Goal: Task Accomplishment & Management: Manage account settings

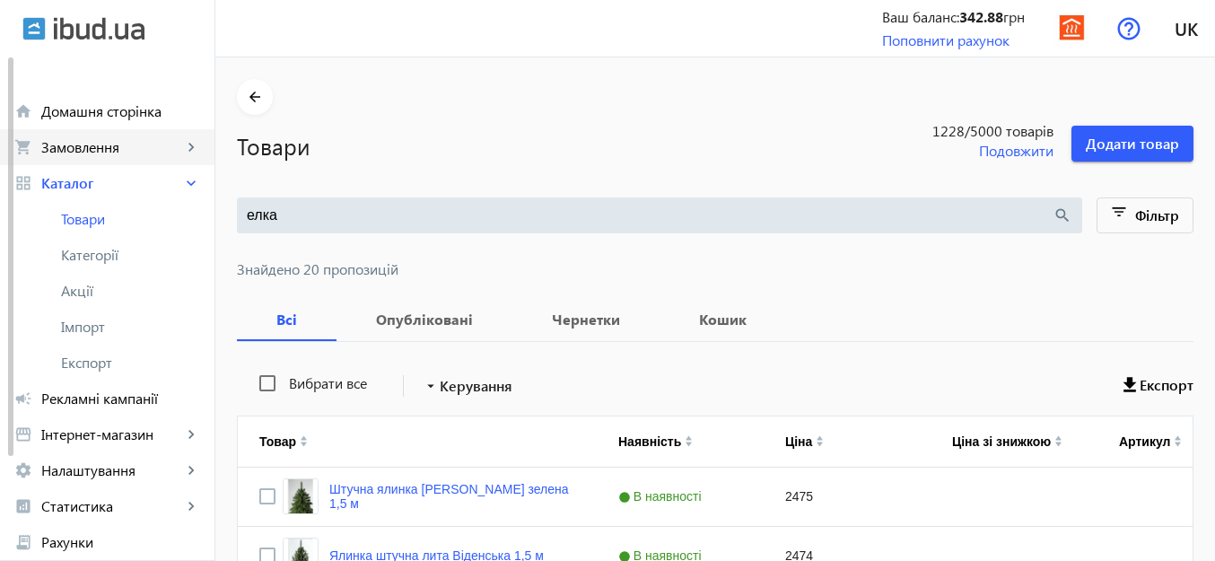
click at [109, 145] on span "Замовлення" at bounding box center [111, 147] width 141 height 18
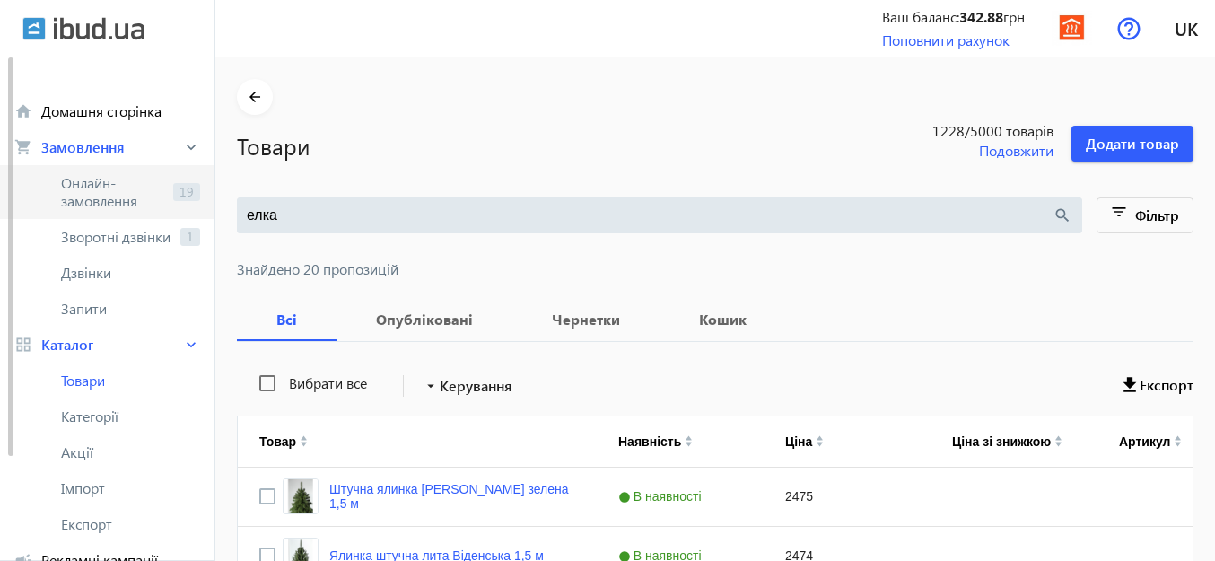
click at [78, 184] on span "Онлайн-замовлення" at bounding box center [113, 192] width 105 height 36
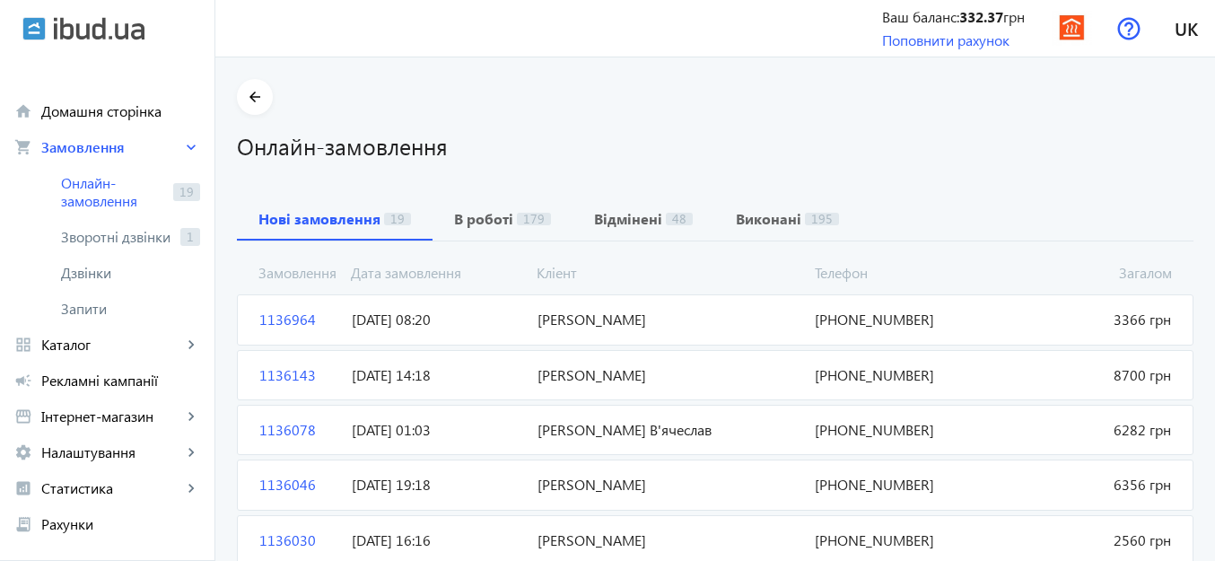
click at [624, 374] on span "[PERSON_NAME]" at bounding box center [669, 375] width 278 height 20
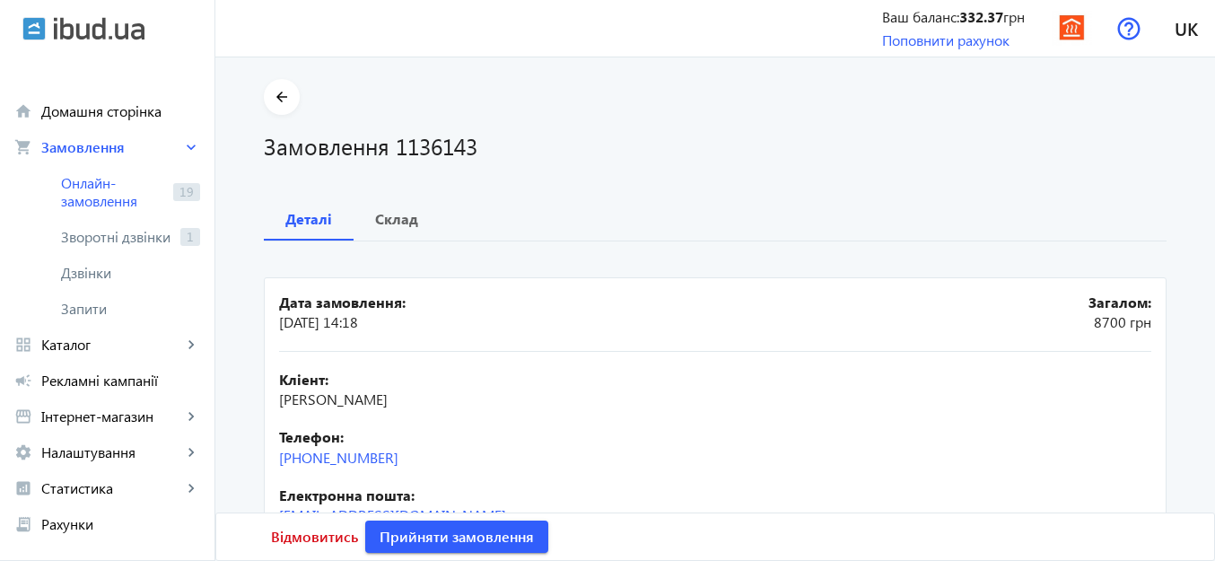
click at [403, 215] on b "Склад" at bounding box center [396, 219] width 43 height 14
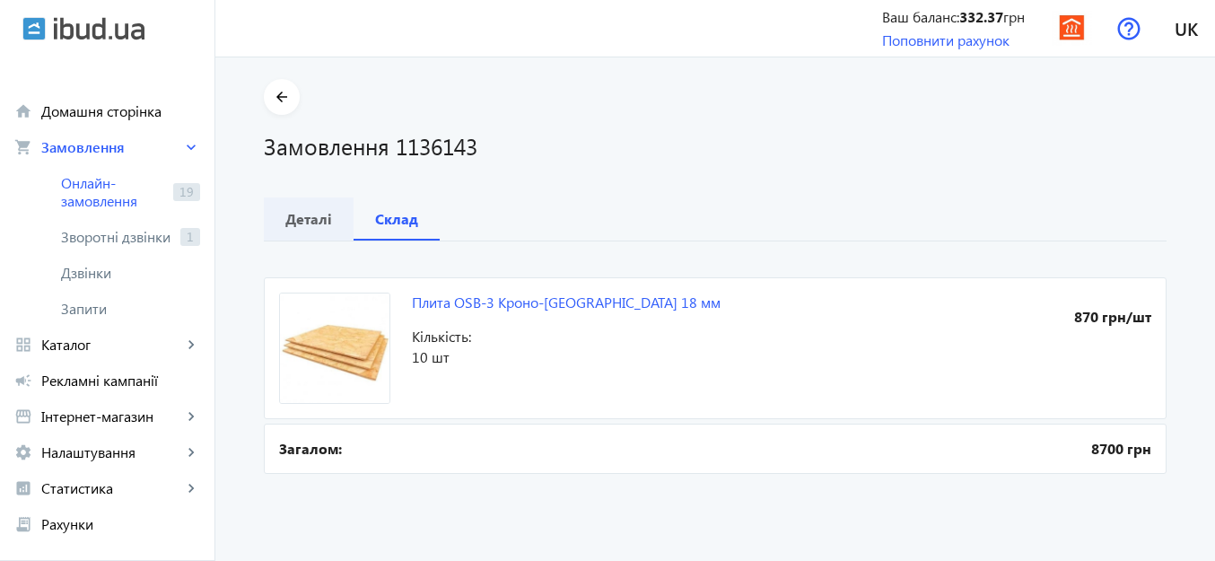
click at [291, 224] on b "Деталі" at bounding box center [308, 219] width 47 height 14
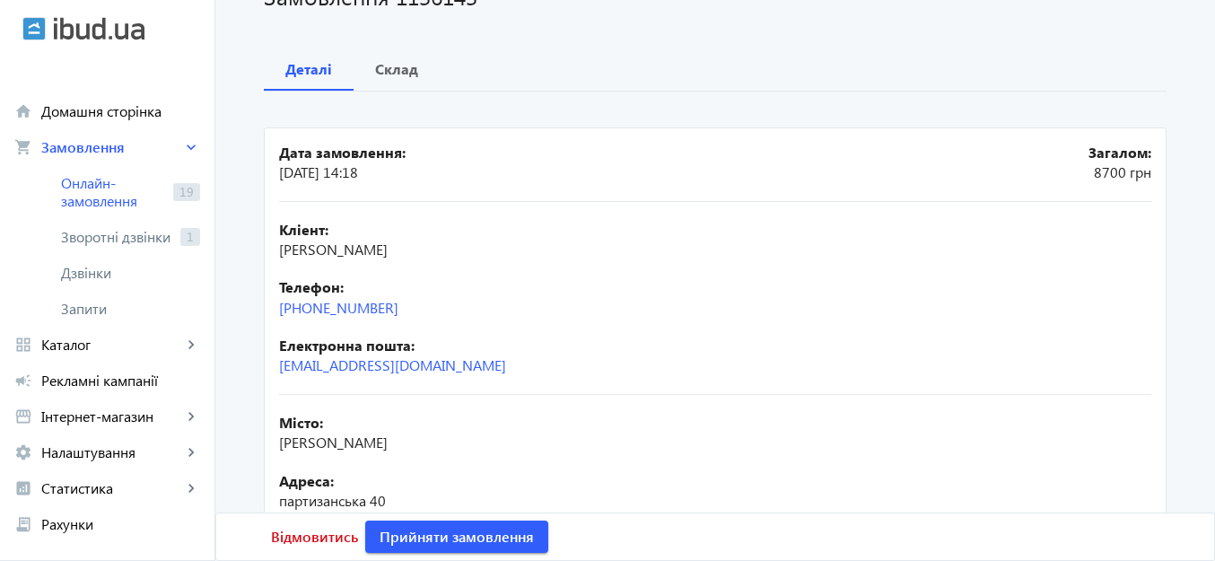
scroll to position [240, 0]
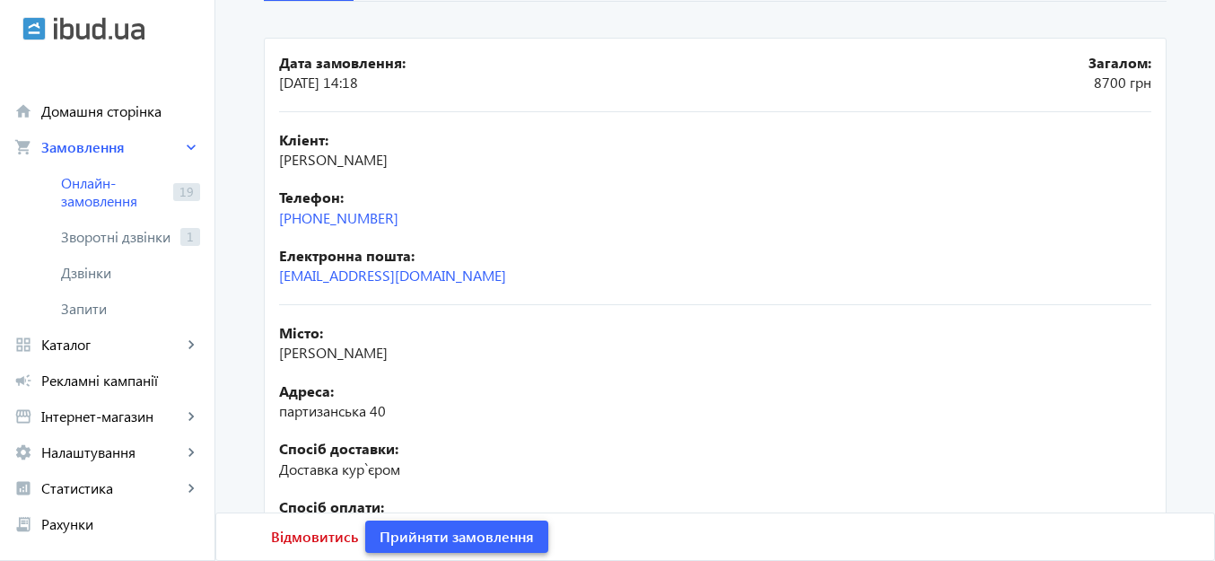
click at [476, 525] on span at bounding box center [456, 536] width 183 height 43
click at [485, 533] on span "Замовлення опрацьоване" at bounding box center [468, 537] width 177 height 20
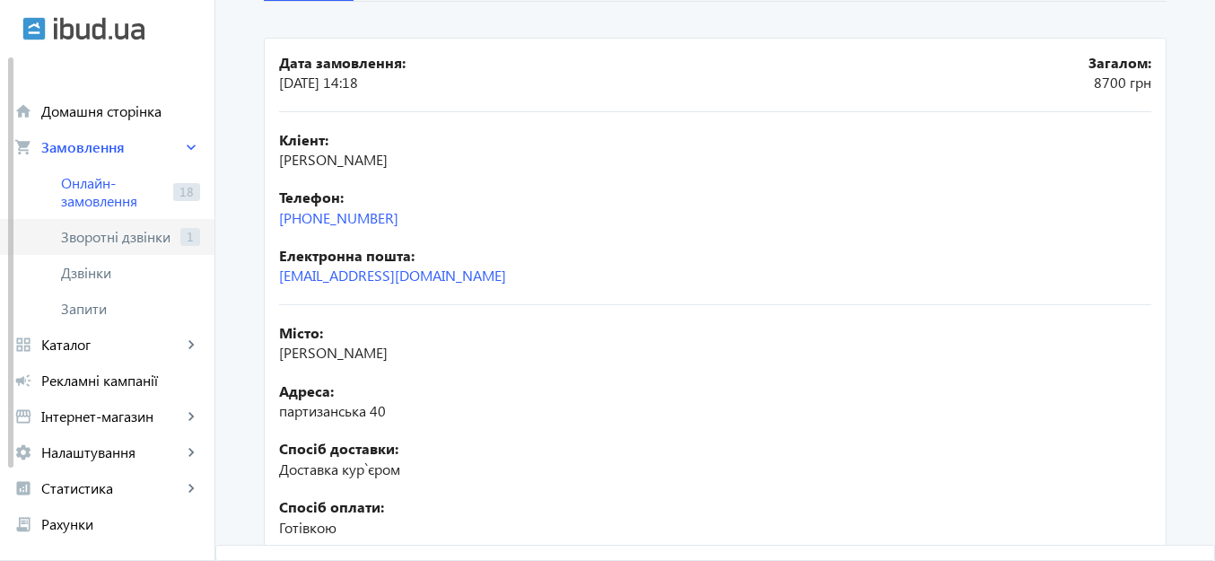
click at [109, 239] on span "Зворотні дзвінки" at bounding box center [117, 237] width 112 height 18
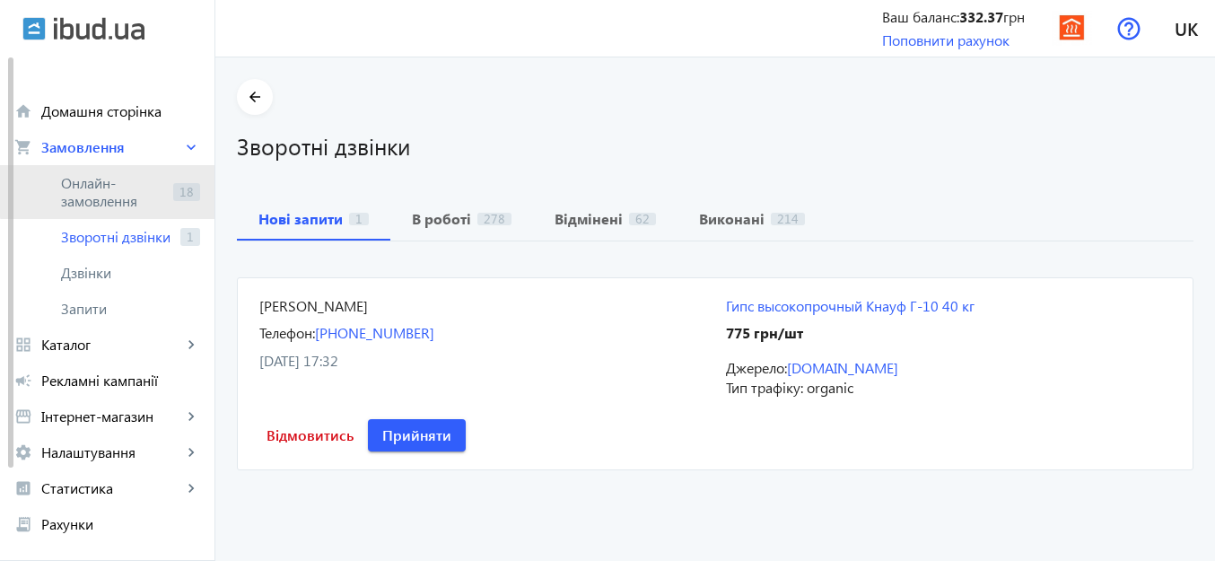
click at [113, 189] on span "Онлайн-замовлення" at bounding box center [113, 192] width 105 height 36
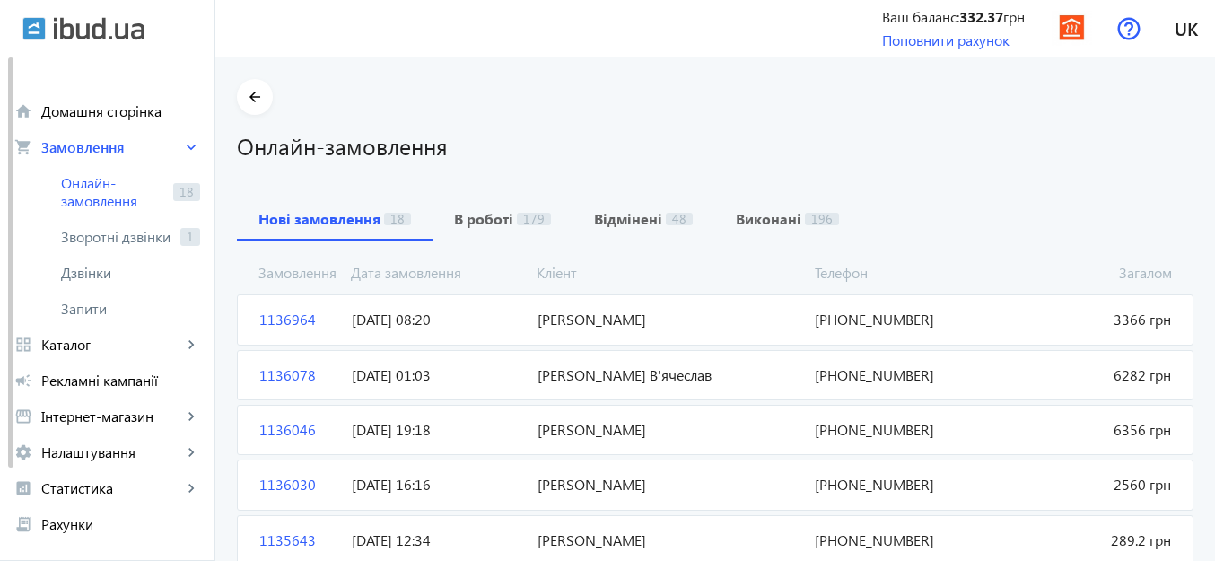
click at [599, 378] on span "[PERSON_NAME] В'ячеслав" at bounding box center [669, 375] width 278 height 20
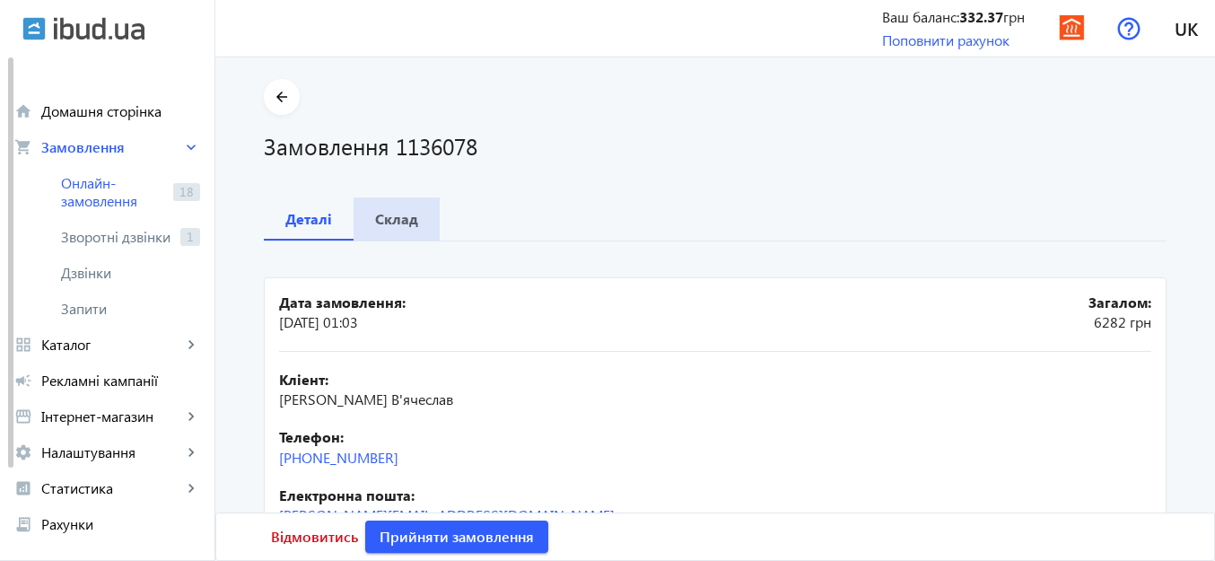
drag, startPoint x: 397, startPoint y: 219, endPoint x: 723, endPoint y: 329, distance: 344.7
click at [397, 218] on b "Склад" at bounding box center [396, 219] width 43 height 14
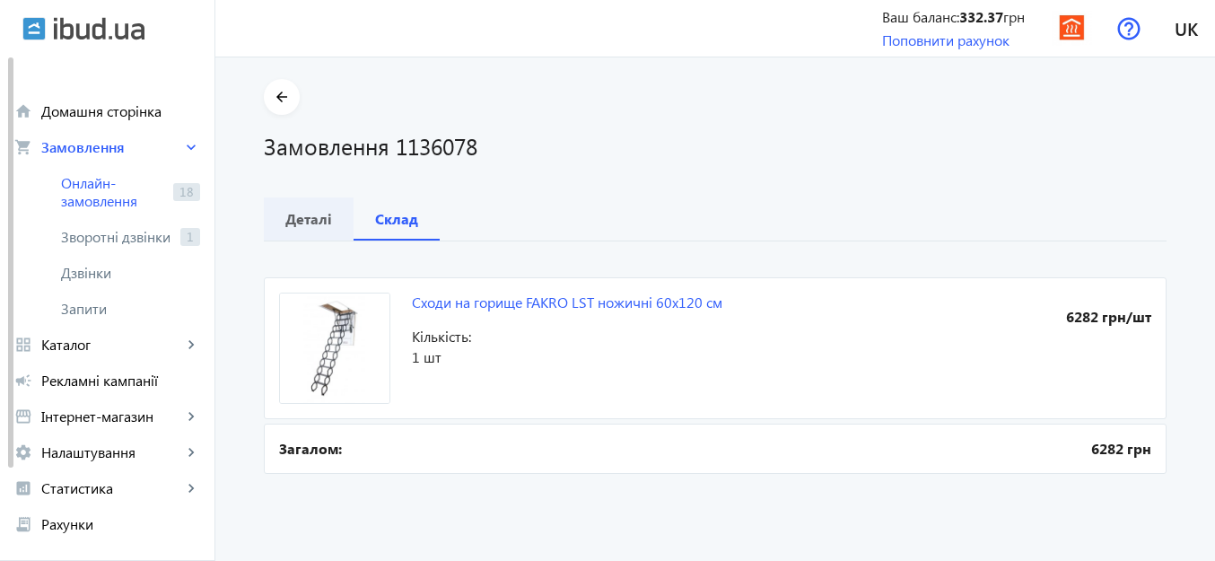
click at [290, 222] on b "Деталі" at bounding box center [308, 219] width 47 height 14
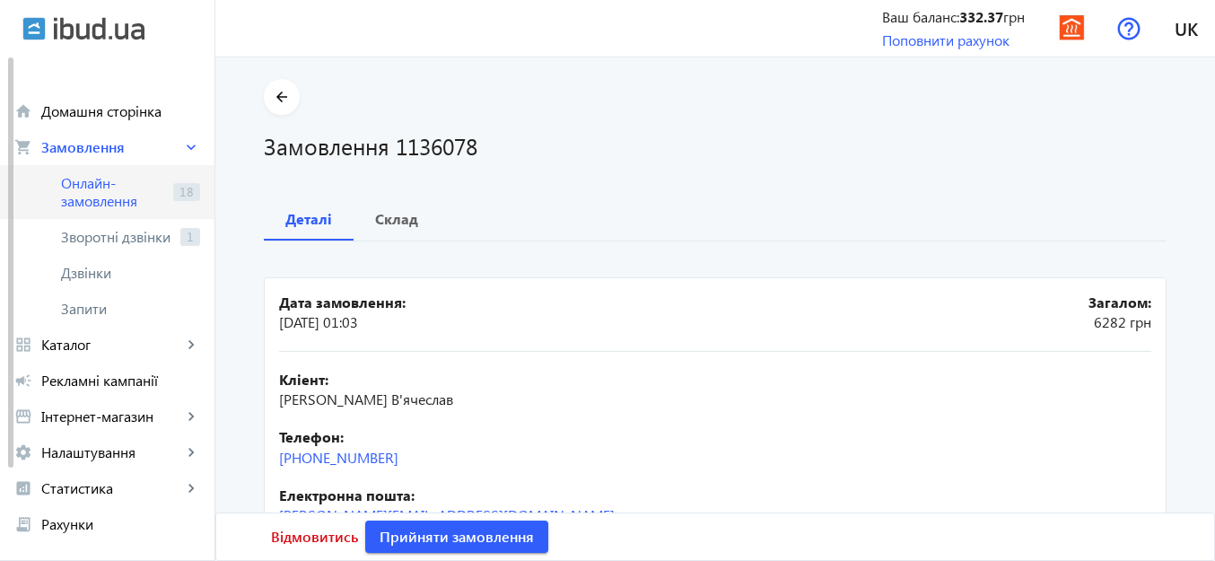
click at [99, 188] on span "Онлайн-замовлення" at bounding box center [113, 192] width 105 height 36
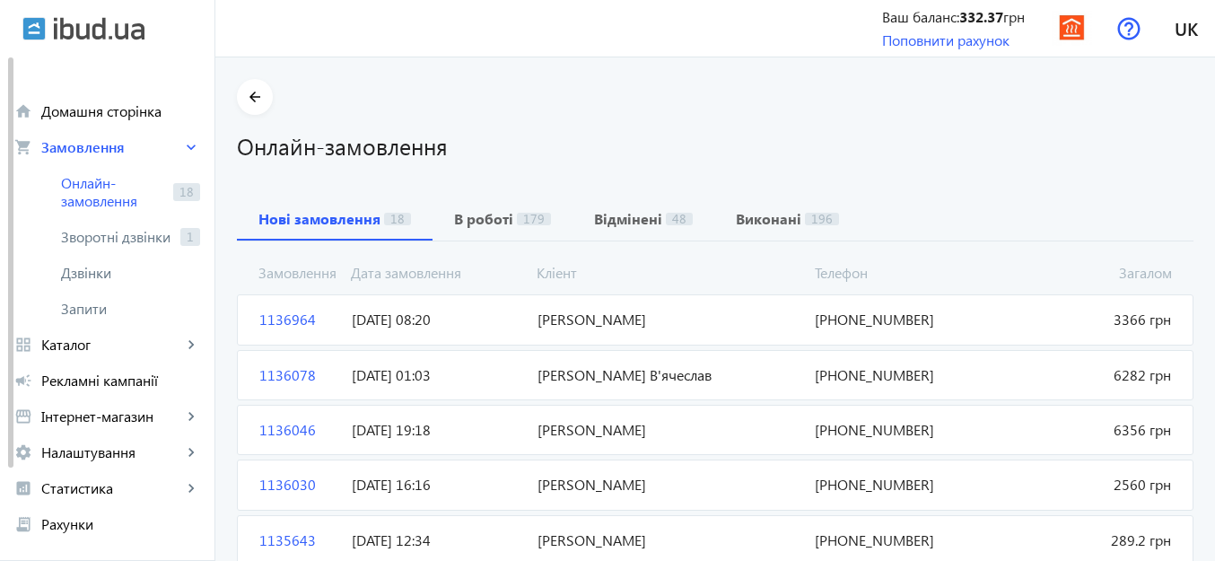
click at [420, 318] on span "[DATE] 08:20" at bounding box center [437, 320] width 185 height 20
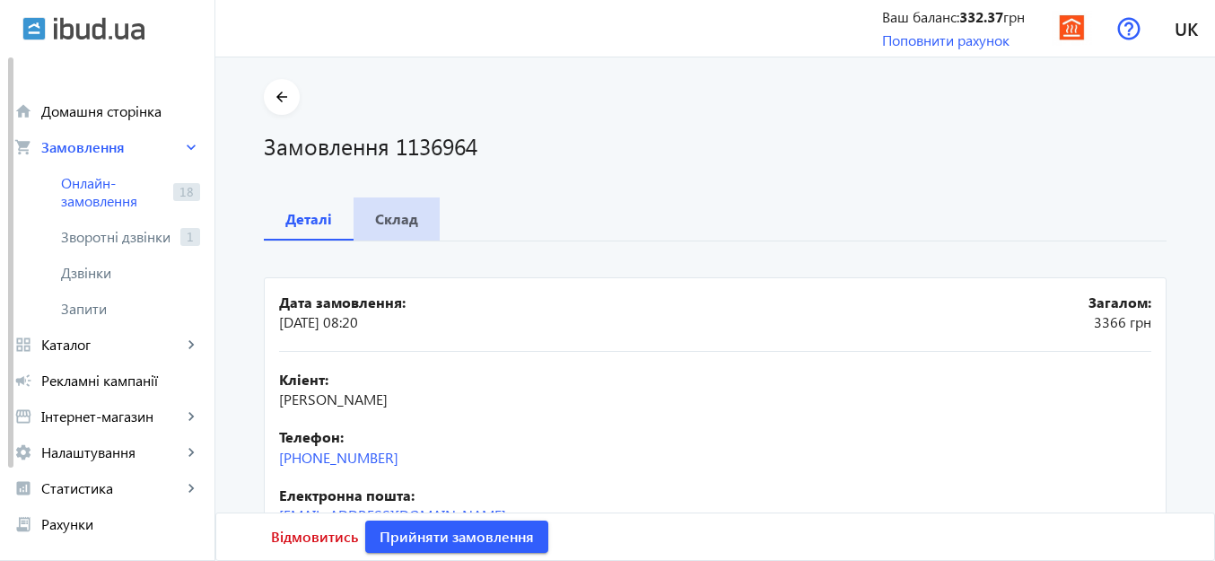
click at [397, 220] on b "Склад" at bounding box center [396, 219] width 43 height 14
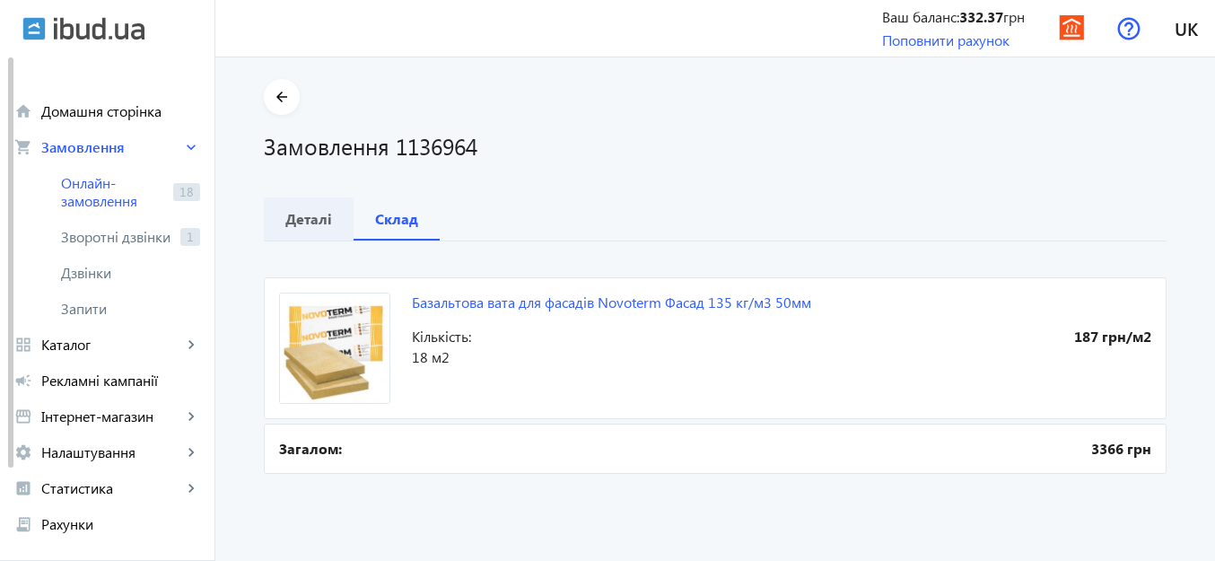
click at [289, 222] on b "Деталі" at bounding box center [308, 219] width 47 height 14
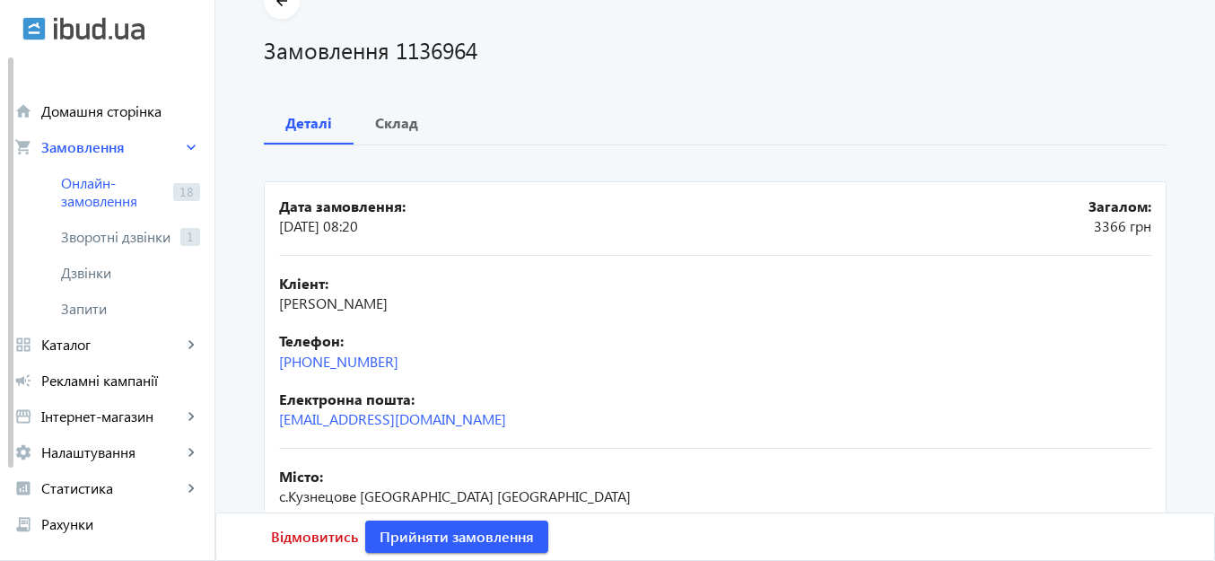
scroll to position [179, 0]
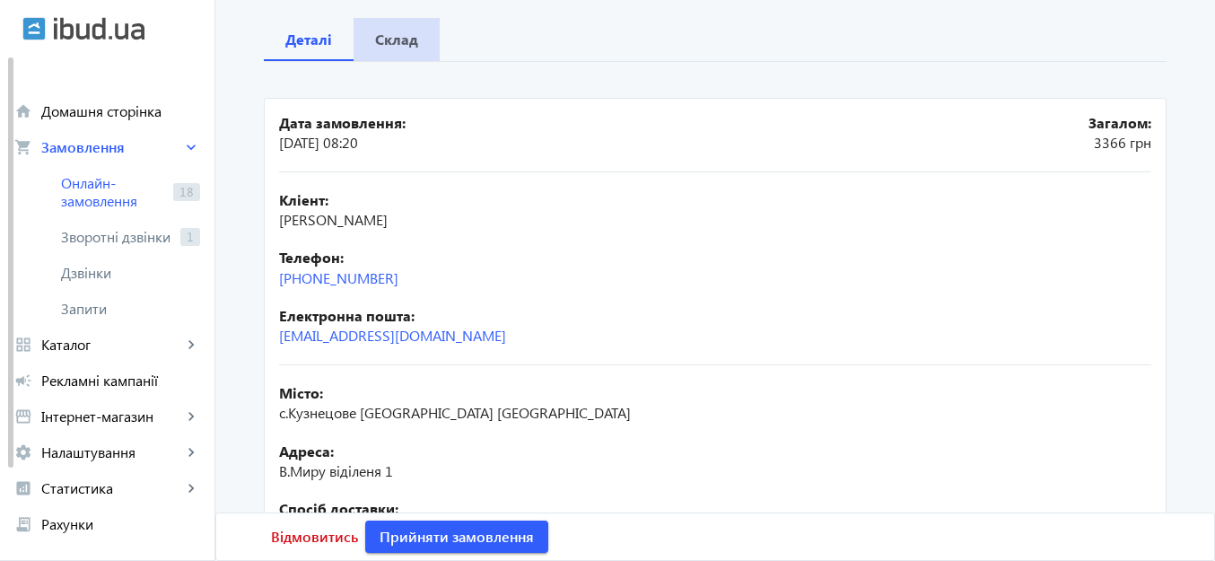
click at [399, 38] on b "Склад" at bounding box center [396, 39] width 43 height 14
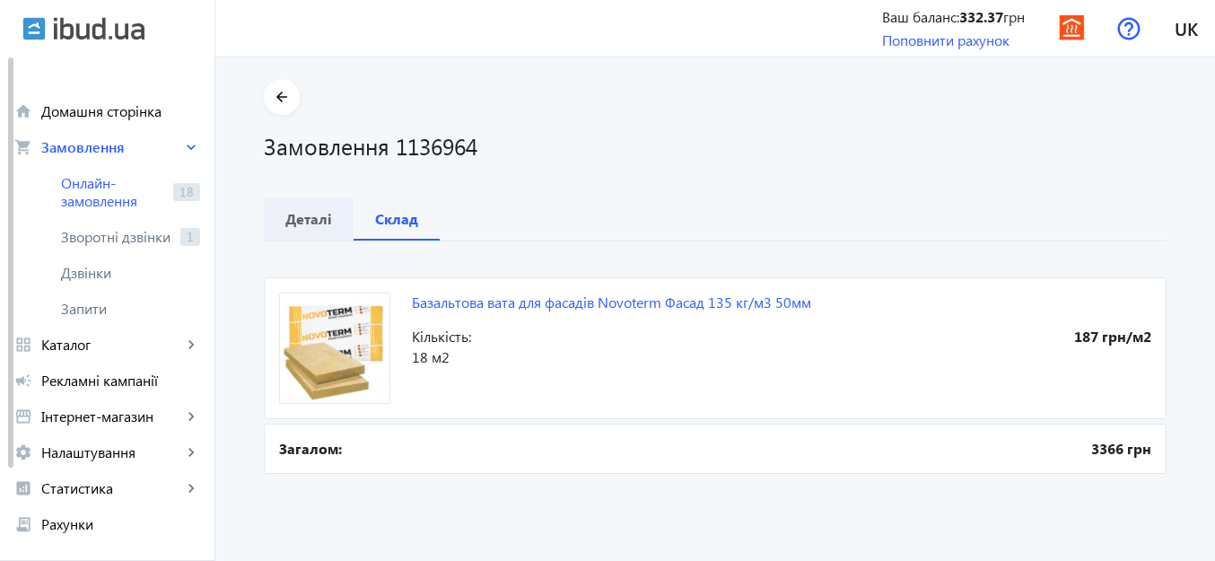
click at [298, 217] on b "Деталі" at bounding box center [308, 219] width 47 height 14
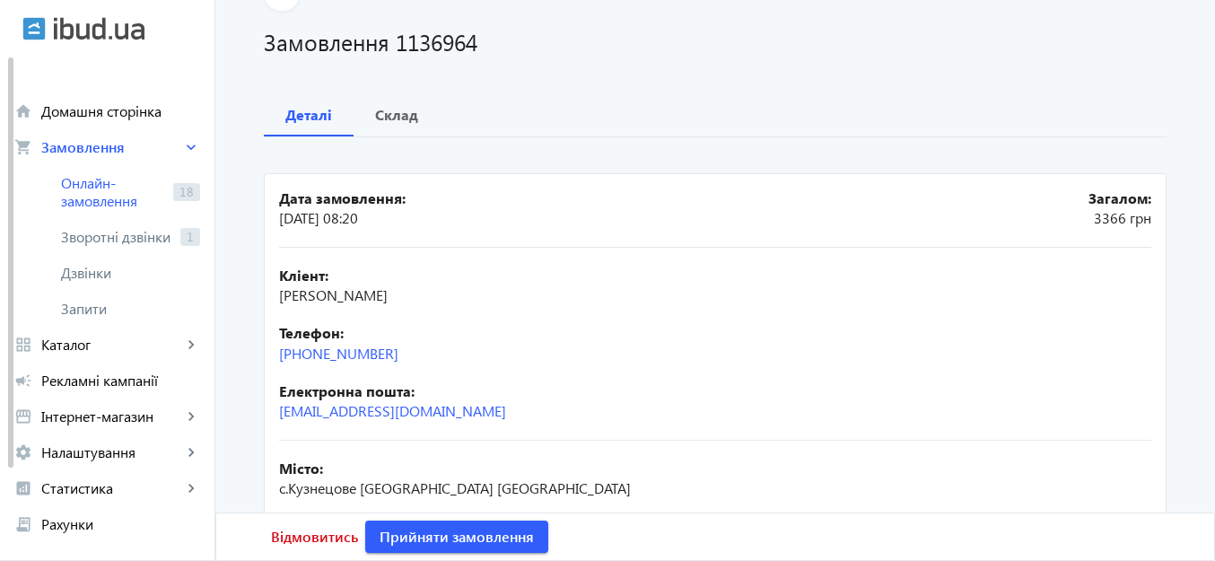
scroll to position [359, 0]
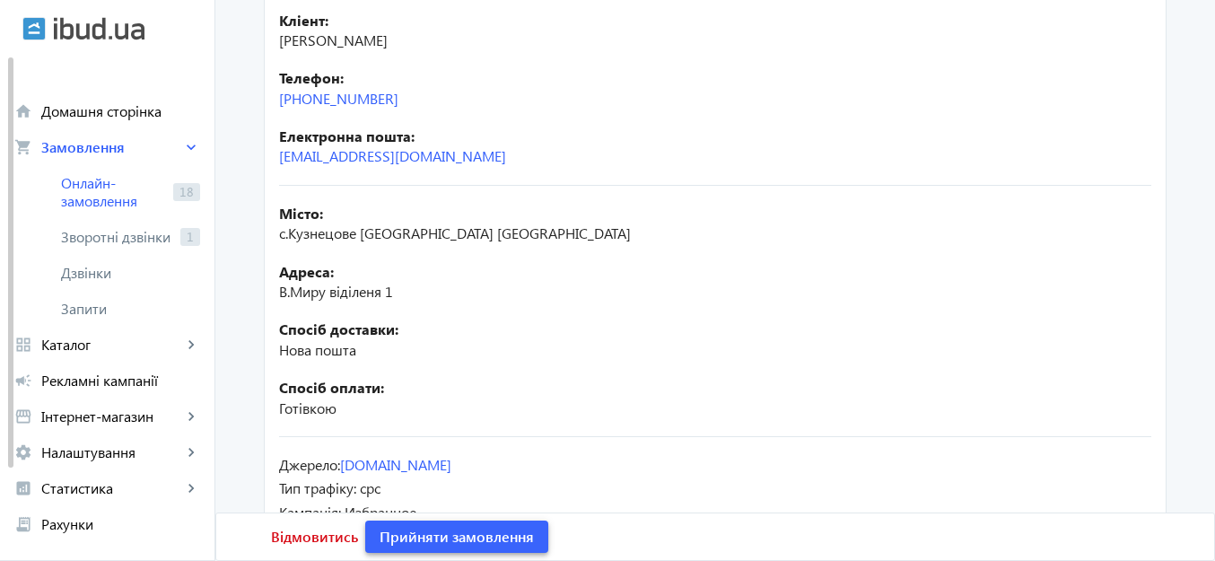
click at [493, 528] on span "Прийняти замовлення" at bounding box center [457, 537] width 154 height 20
click at [493, 528] on span "Замовлення опрацьоване" at bounding box center [468, 537] width 177 height 20
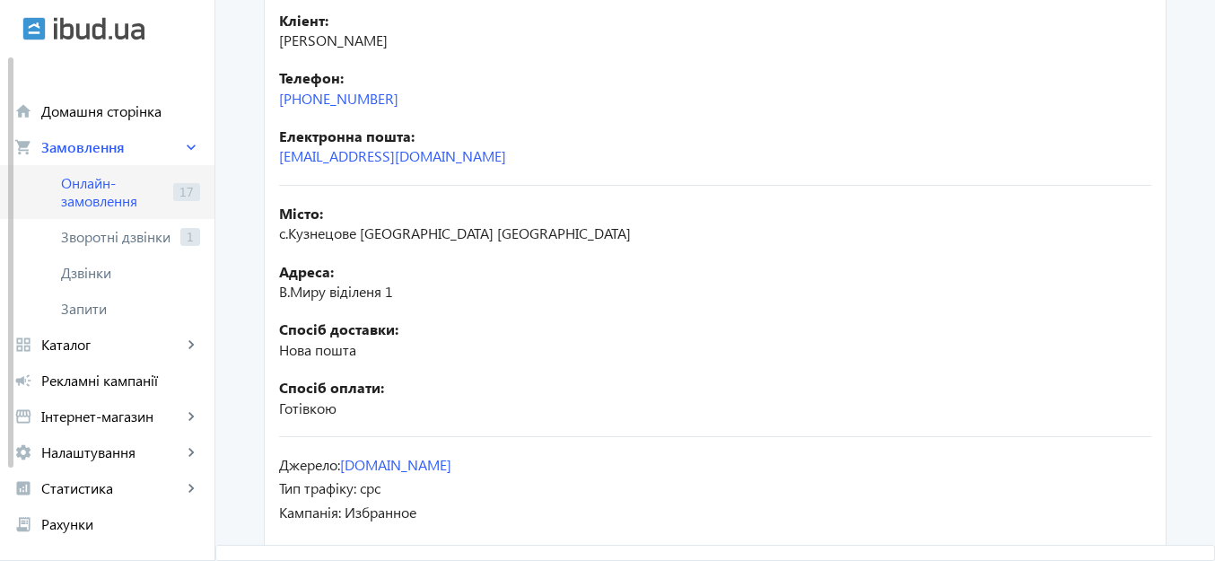
click at [105, 196] on span "Онлайн-замовлення" at bounding box center [113, 192] width 105 height 36
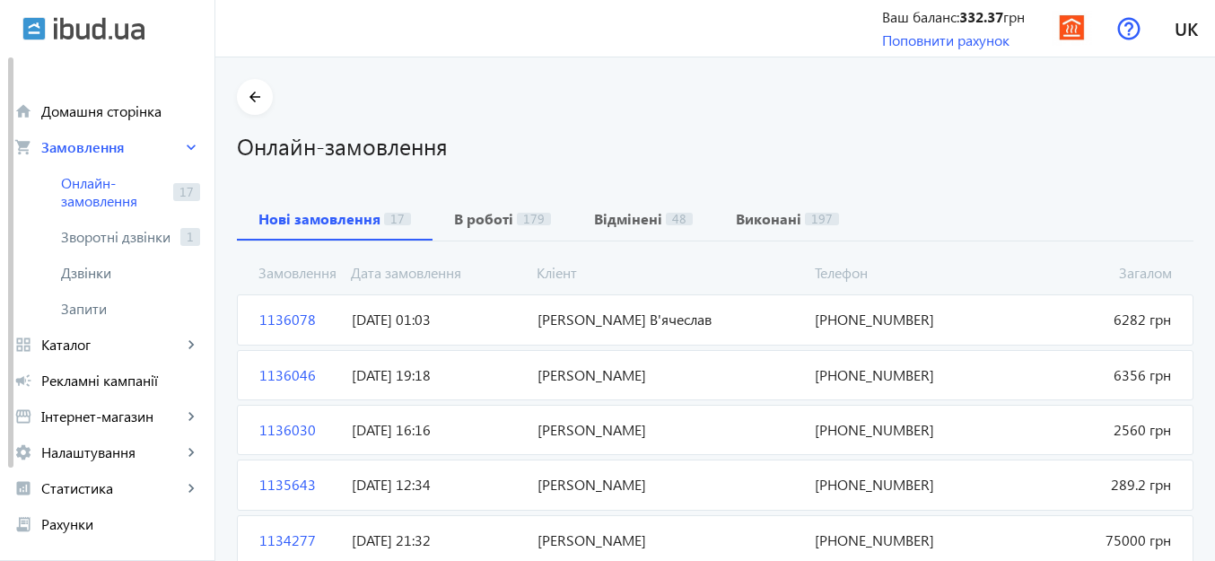
click at [641, 380] on span "[PERSON_NAME]" at bounding box center [669, 375] width 278 height 20
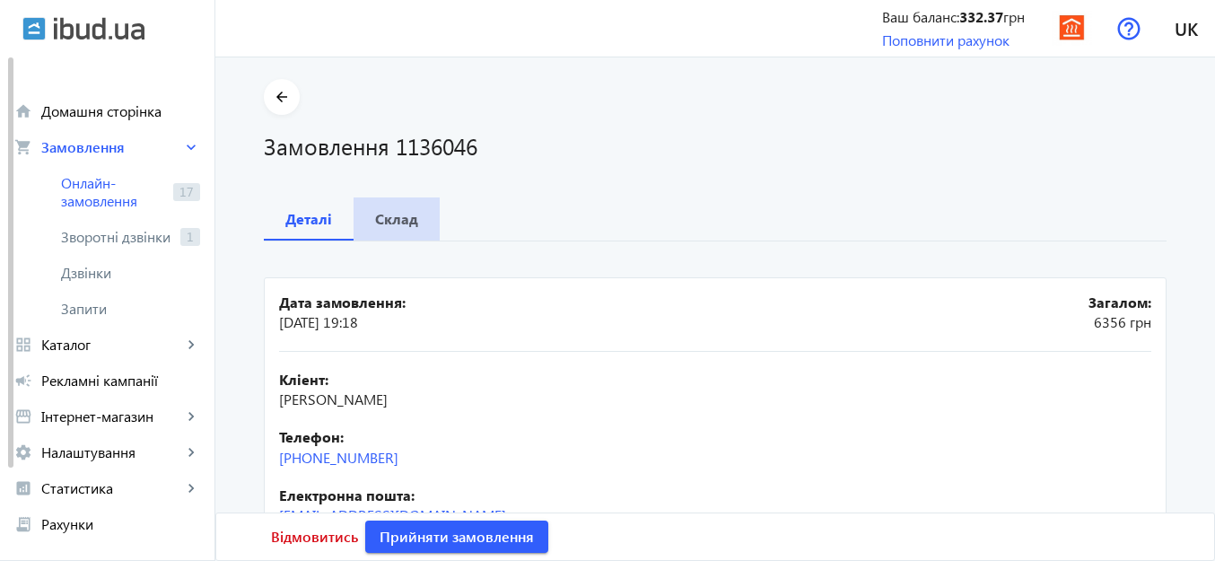
click at [397, 220] on b "Склад" at bounding box center [396, 219] width 43 height 14
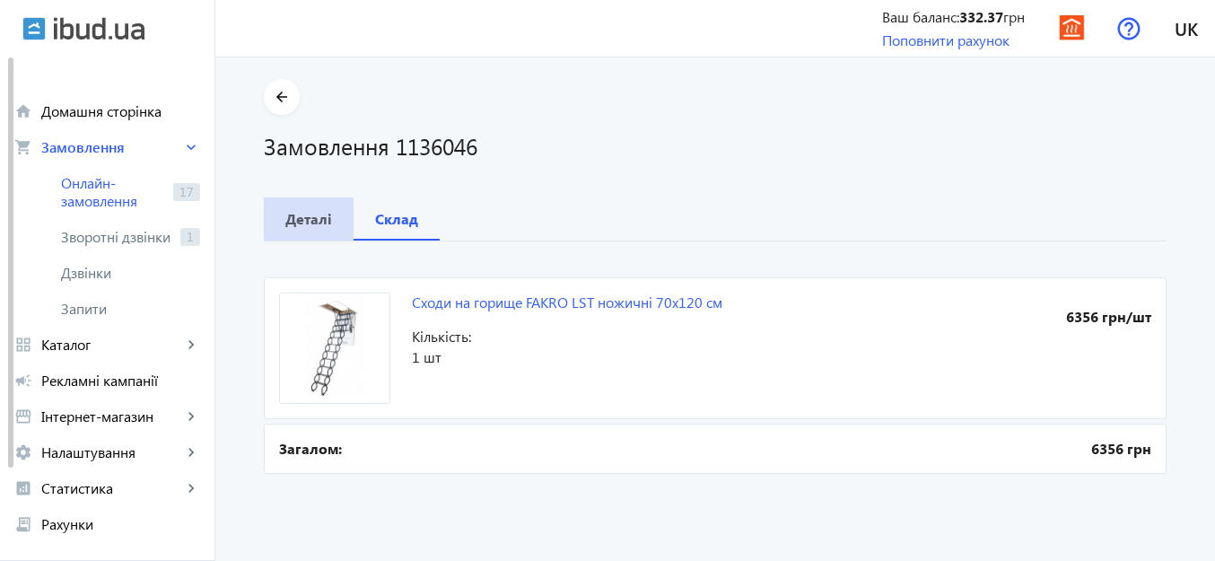
click at [292, 220] on b "Деталі" at bounding box center [308, 219] width 47 height 14
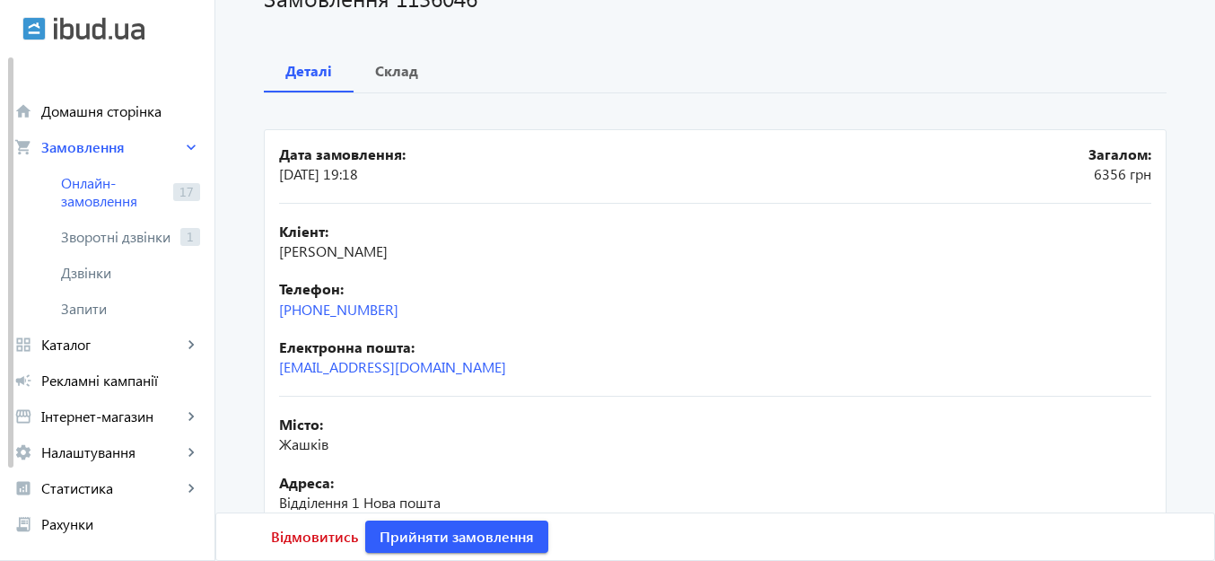
scroll to position [419, 0]
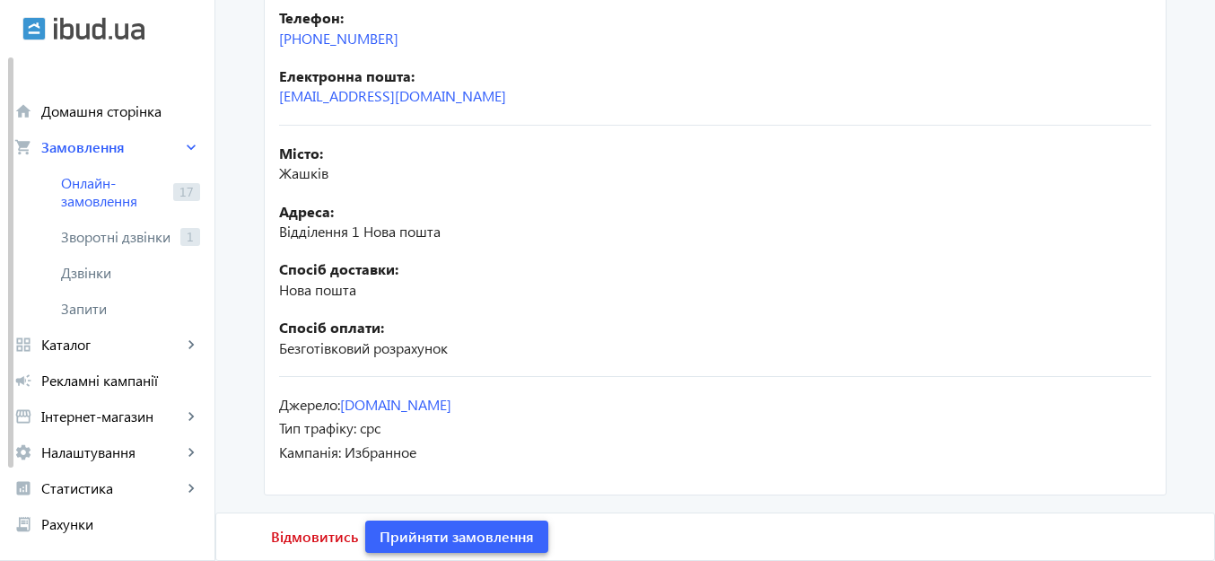
click at [525, 528] on span "Прийняти замовлення" at bounding box center [457, 537] width 154 height 20
click at [525, 528] on span "Замовлення опрацьоване" at bounding box center [468, 537] width 177 height 20
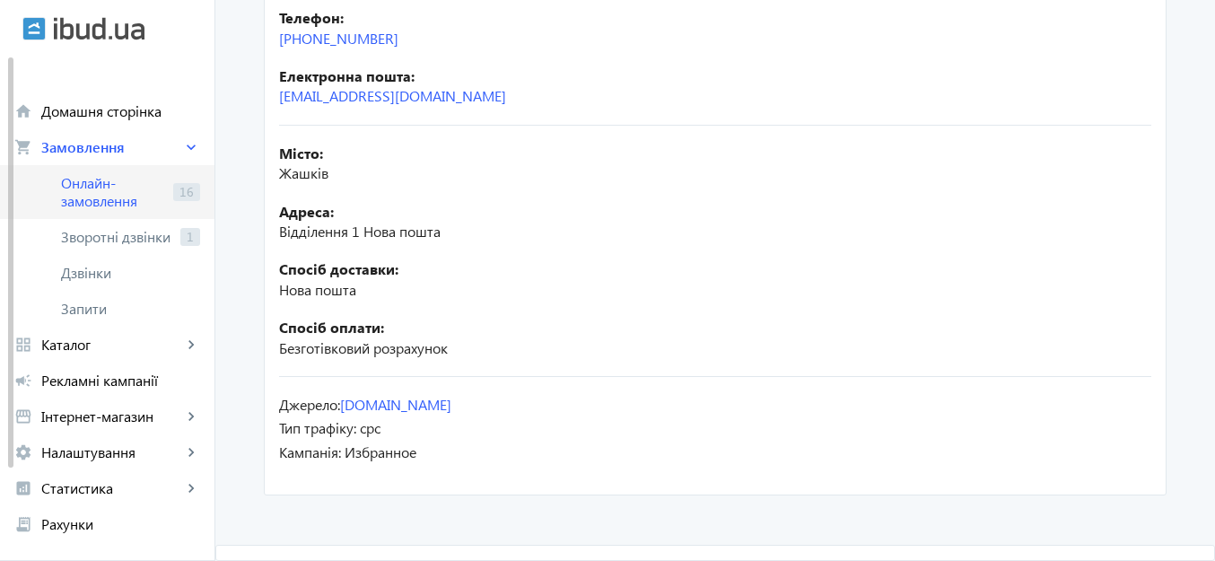
click at [91, 180] on span "Онлайн-замовлення" at bounding box center [113, 192] width 105 height 36
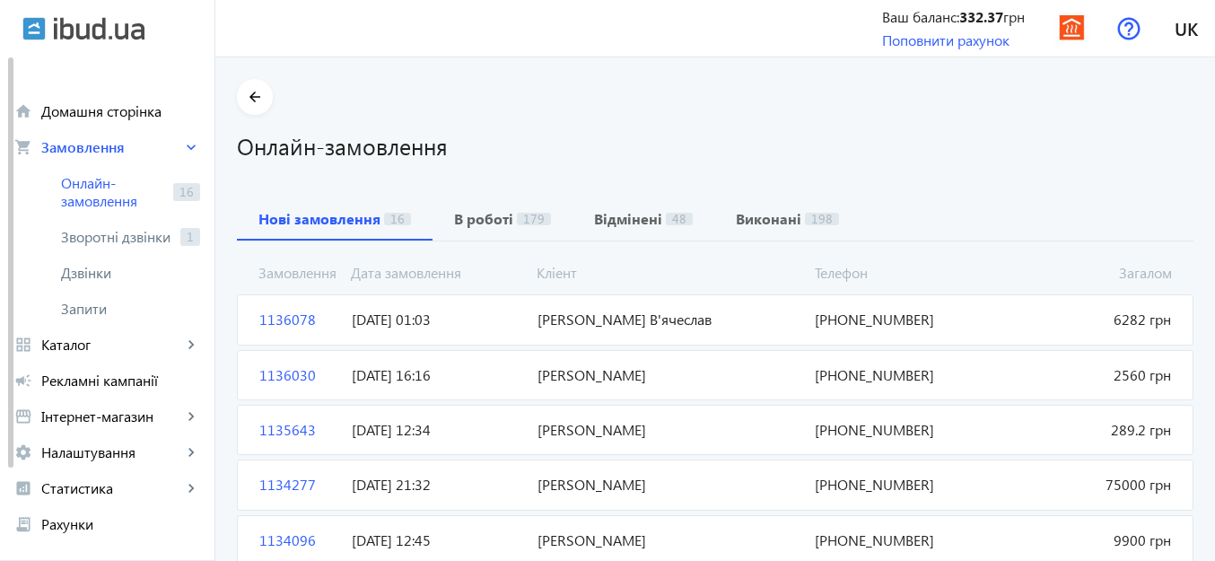
click at [643, 323] on span "[PERSON_NAME] В'ячеслав" at bounding box center [669, 320] width 278 height 20
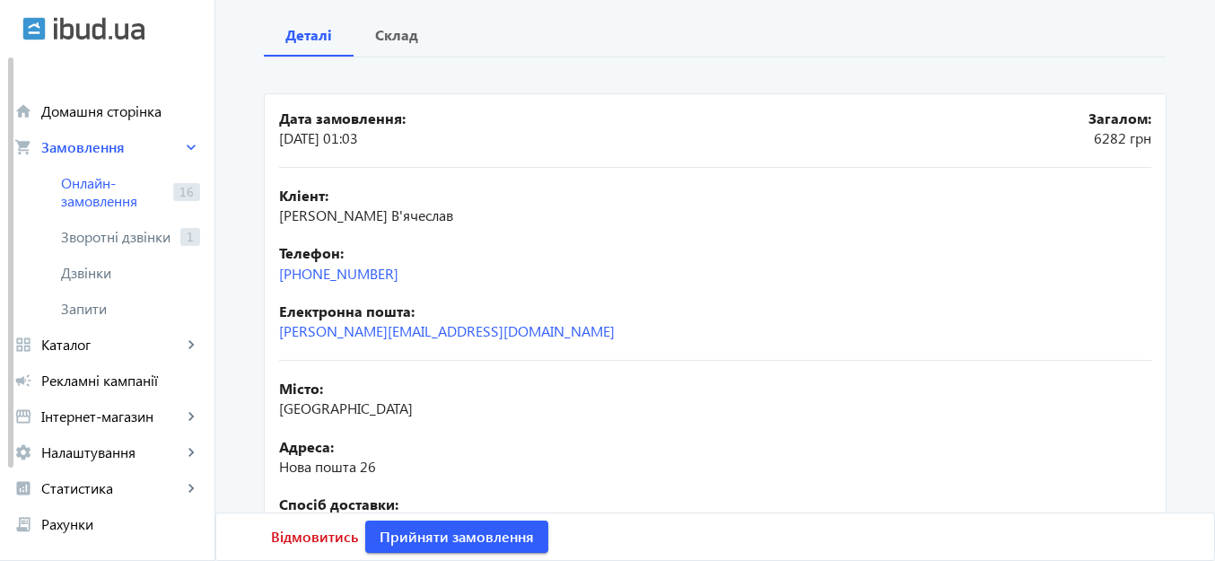
scroll to position [419, 0]
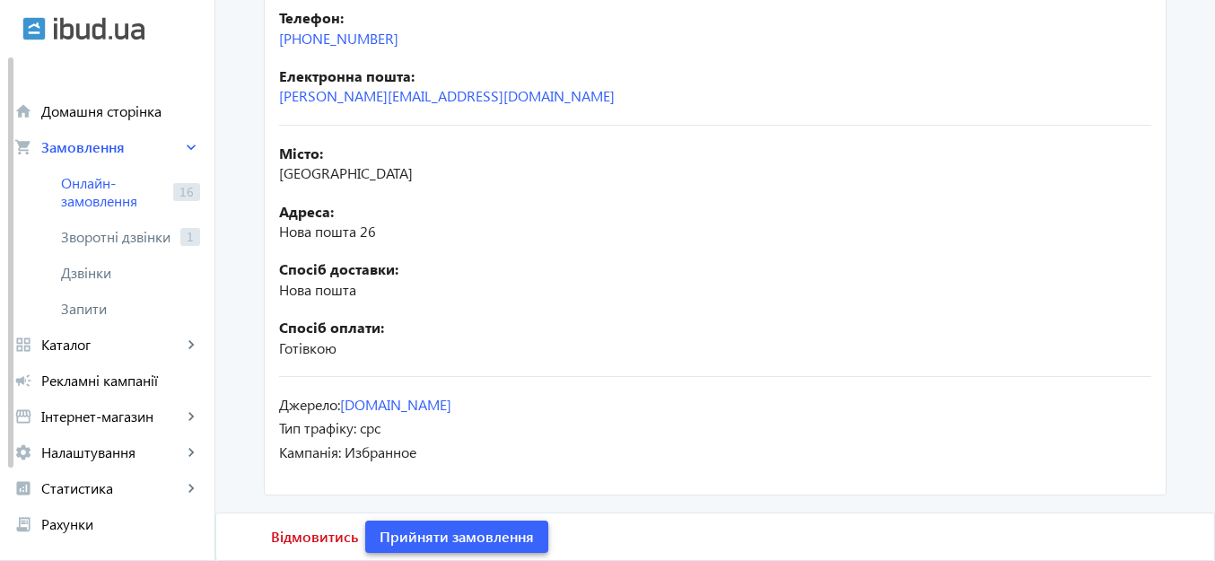
click at [501, 540] on span "Прийняти замовлення" at bounding box center [457, 537] width 154 height 20
click at [501, 540] on span "Замовлення опрацьоване" at bounding box center [468, 537] width 177 height 20
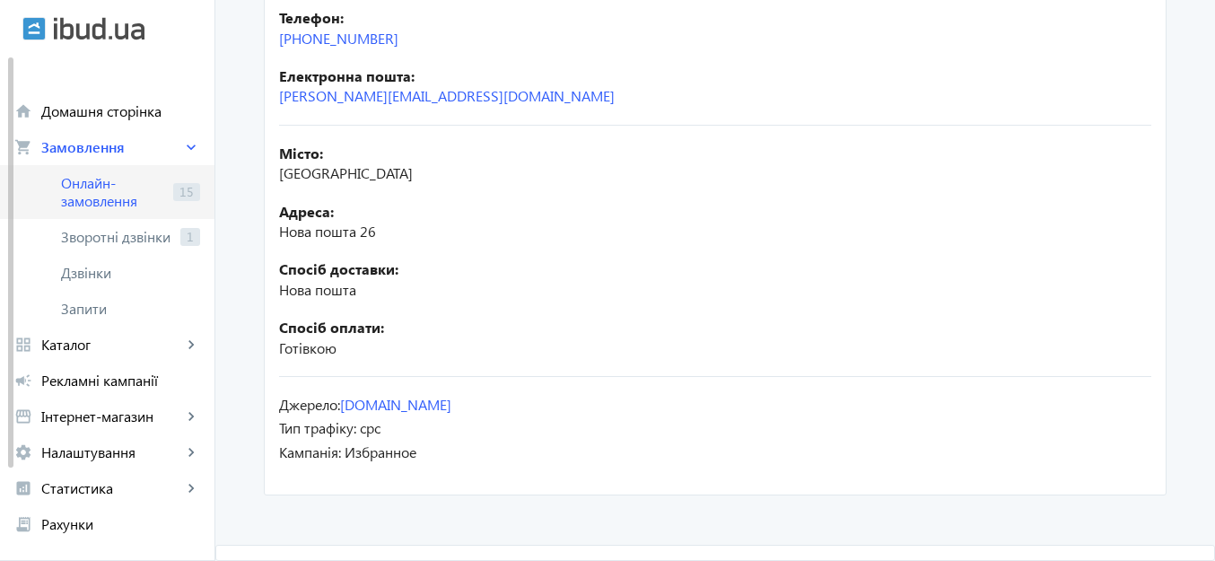
click at [119, 184] on span "Онлайн-замовлення" at bounding box center [113, 192] width 105 height 36
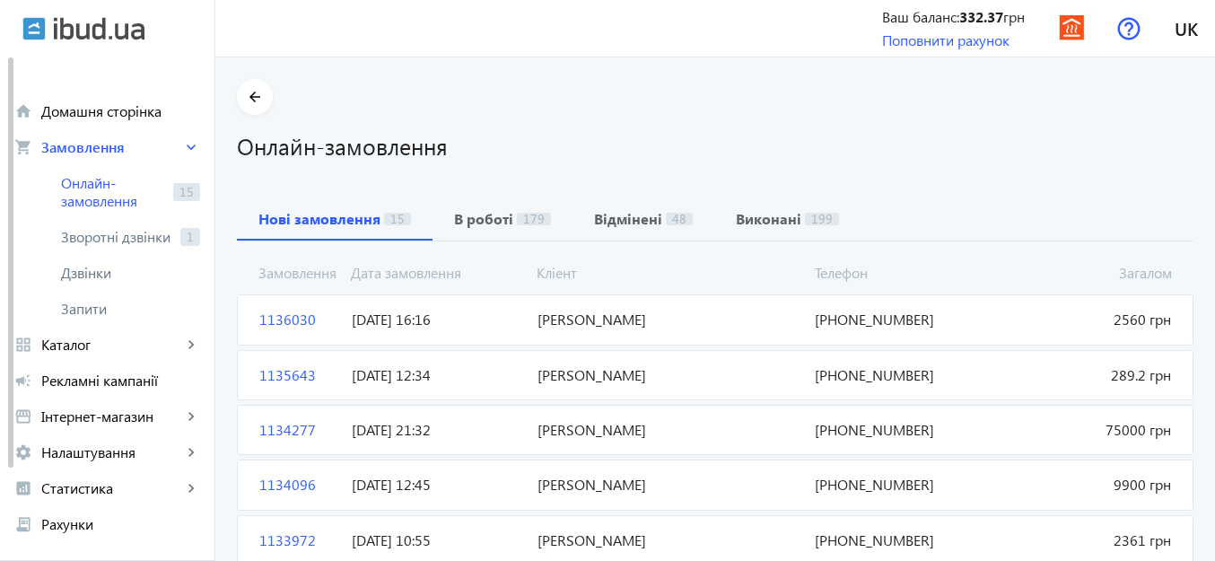
click at [604, 312] on span "[PERSON_NAME]" at bounding box center [669, 320] width 278 height 20
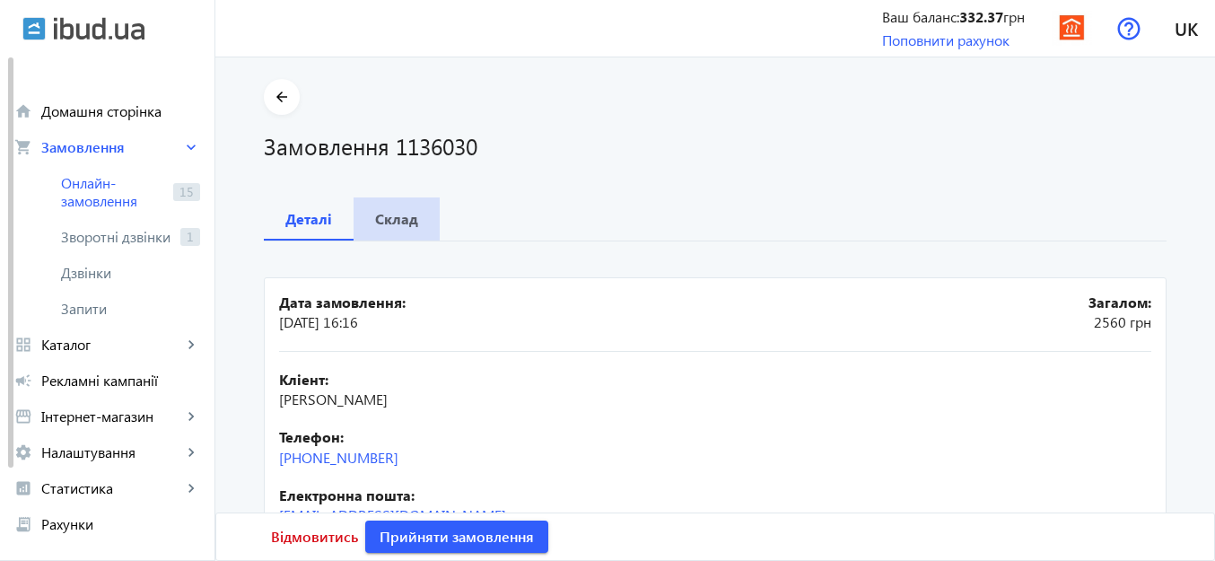
click at [407, 214] on b "Склад" at bounding box center [396, 219] width 43 height 14
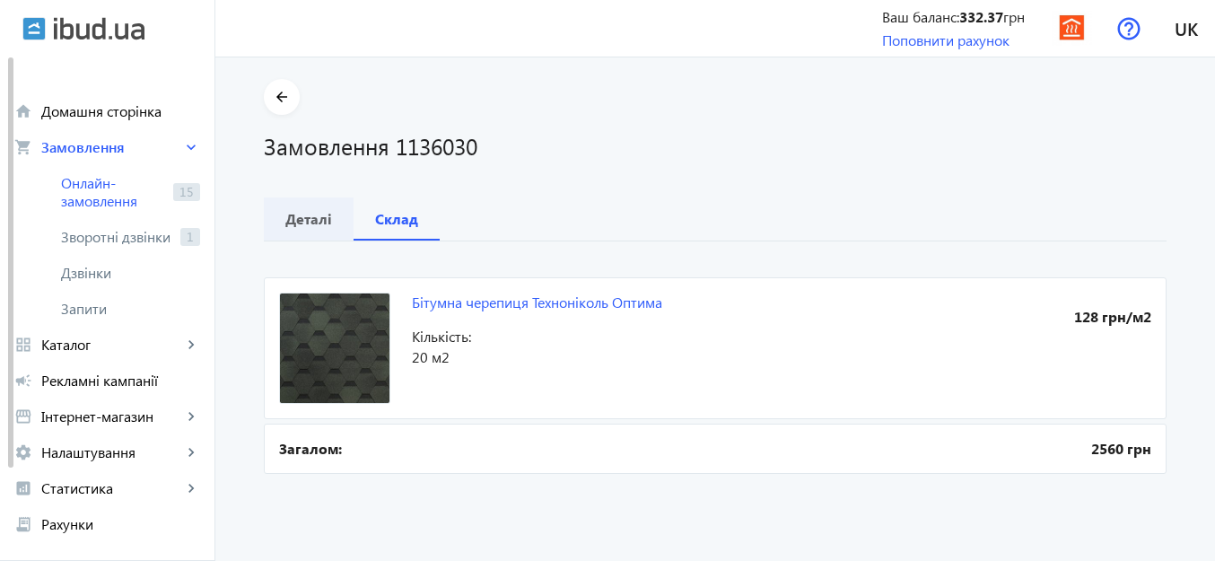
click at [311, 220] on b "Деталі" at bounding box center [308, 219] width 47 height 14
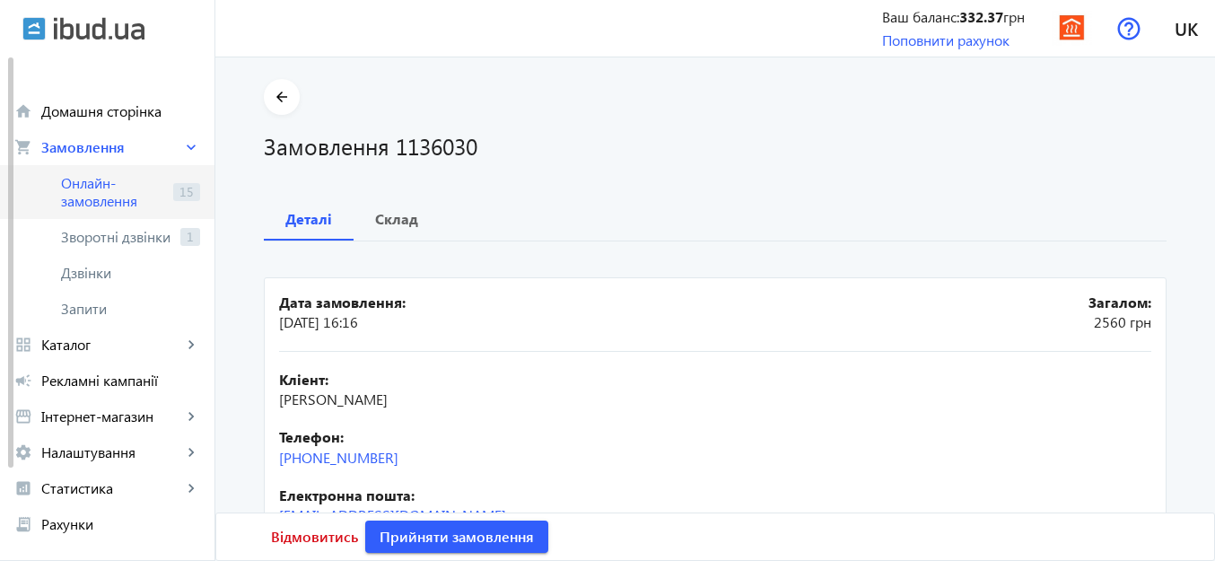
click at [109, 196] on span "Онлайн-замовлення" at bounding box center [113, 192] width 105 height 36
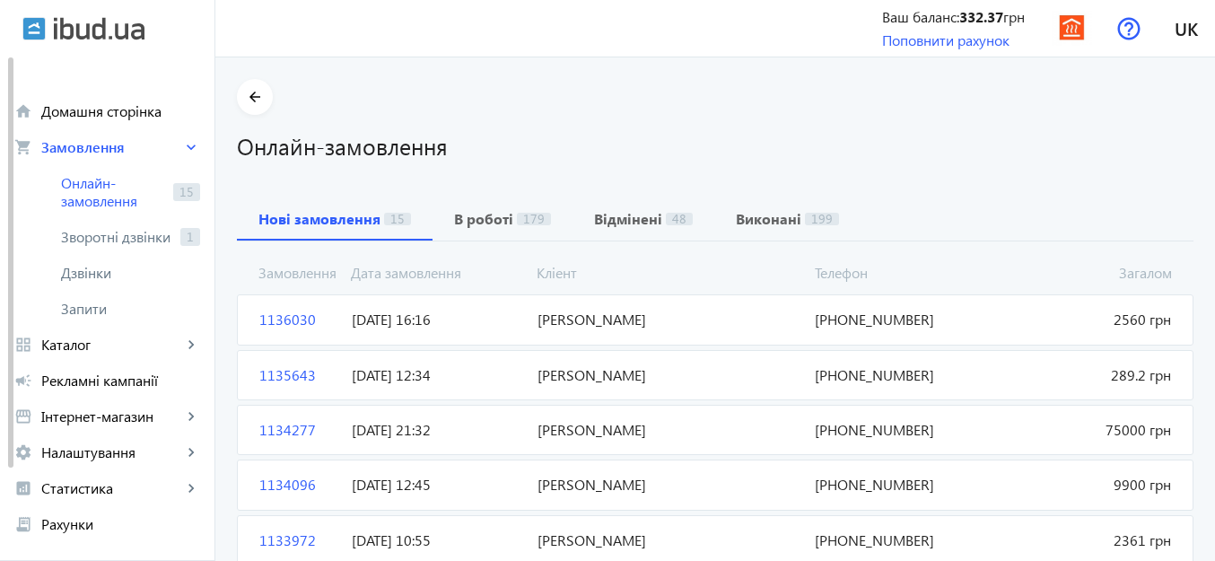
click at [567, 379] on span "[PERSON_NAME]" at bounding box center [669, 375] width 278 height 20
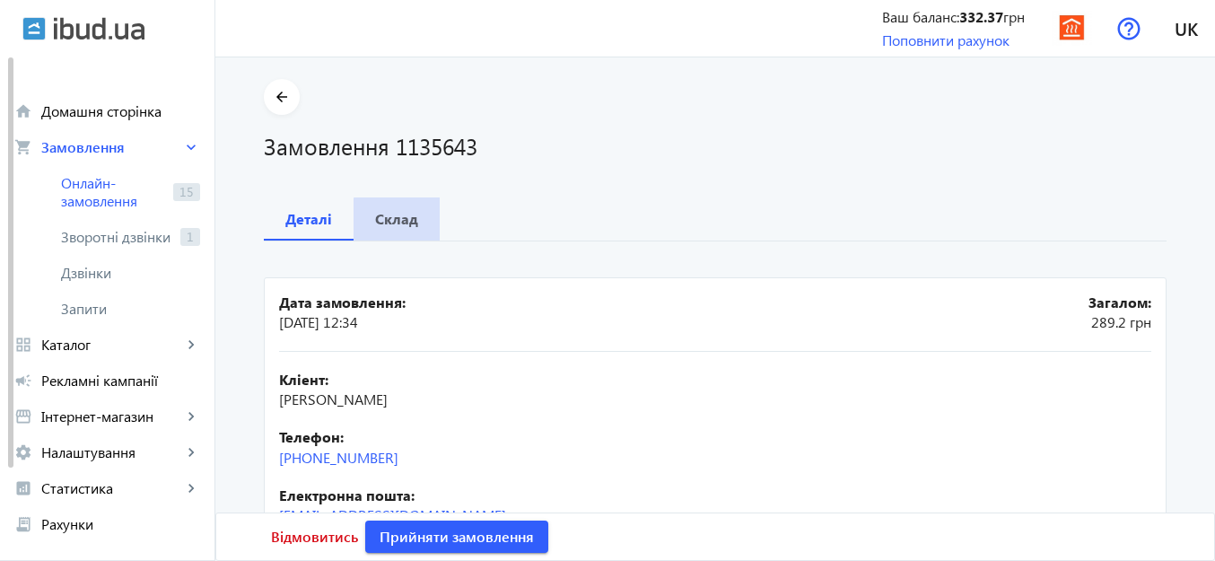
click at [392, 221] on b "Склад" at bounding box center [396, 219] width 43 height 14
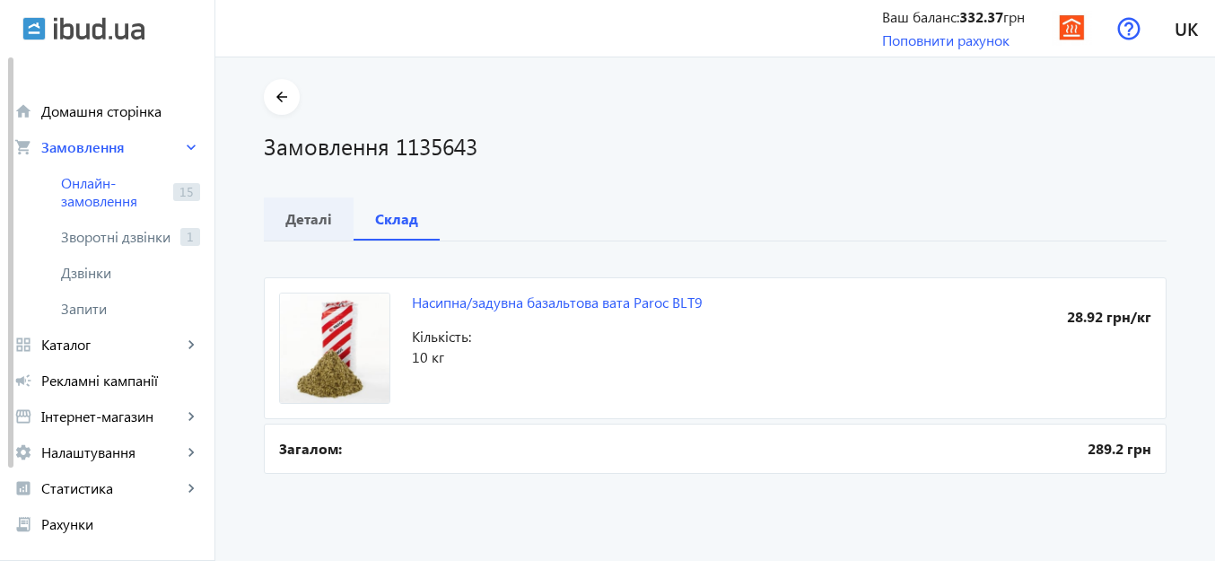
click at [307, 228] on span "Деталі" at bounding box center [308, 218] width 47 height 43
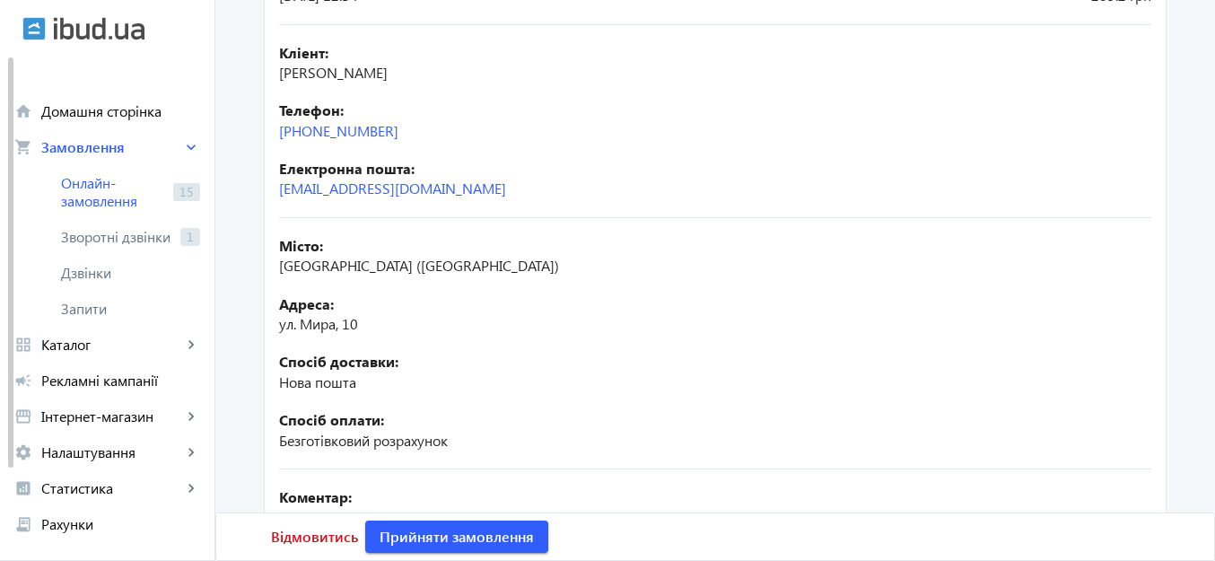
scroll to position [449, 0]
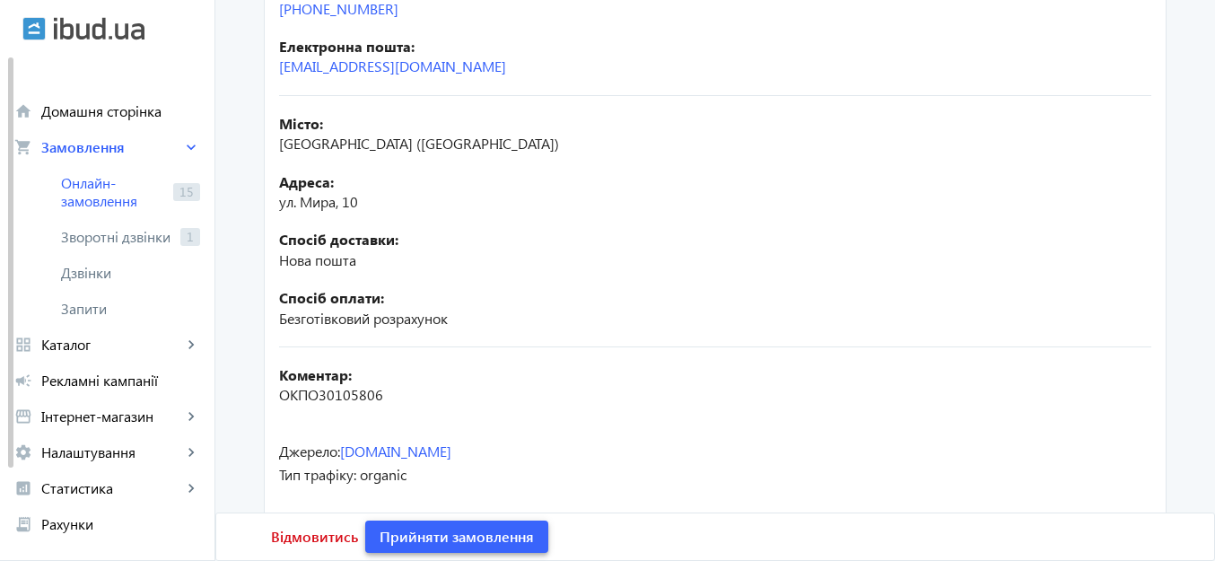
click at [469, 531] on span "Прийняти замовлення" at bounding box center [457, 537] width 154 height 20
click at [547, 534] on span "Замовлення опрацьоване" at bounding box center [468, 537] width 177 height 20
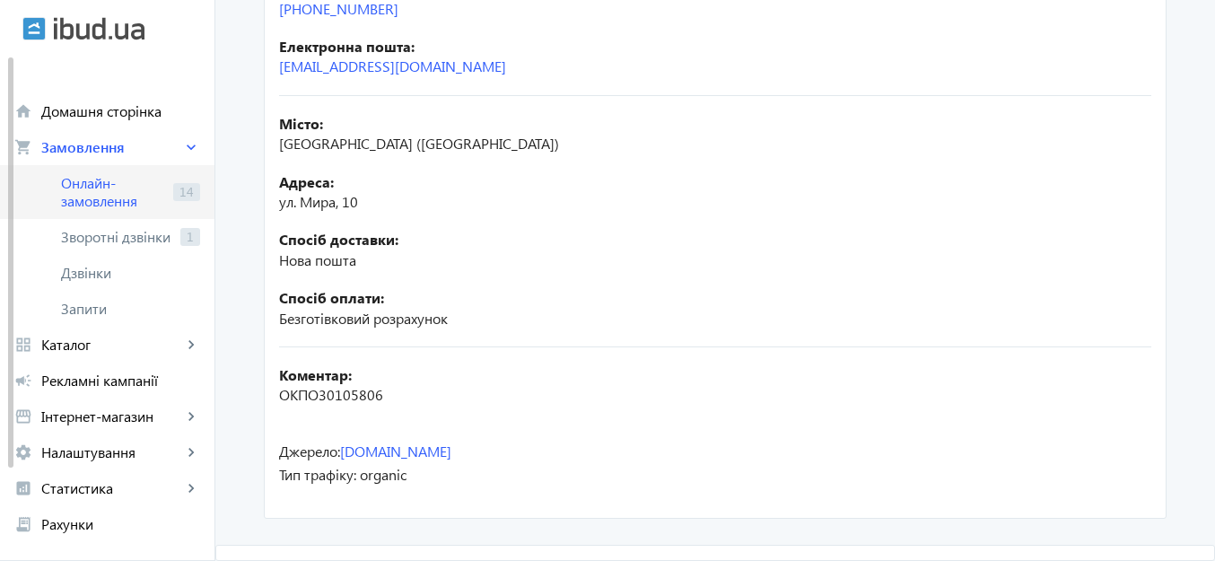
click at [104, 193] on span "Онлайн-замовлення" at bounding box center [113, 192] width 105 height 36
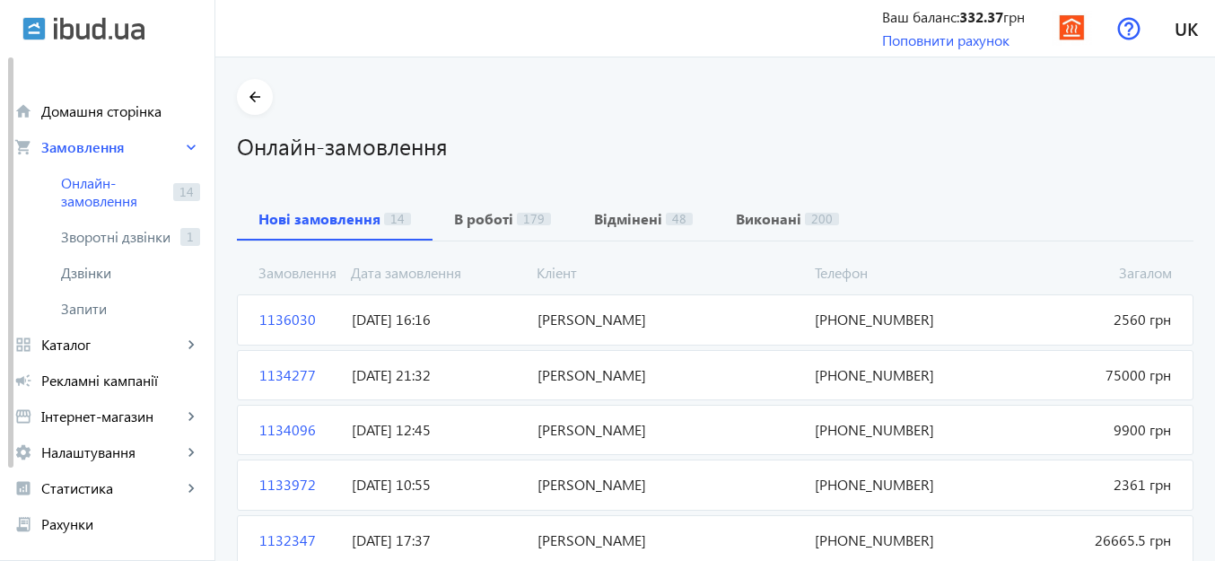
click at [605, 376] on span "[PERSON_NAME]" at bounding box center [669, 375] width 278 height 20
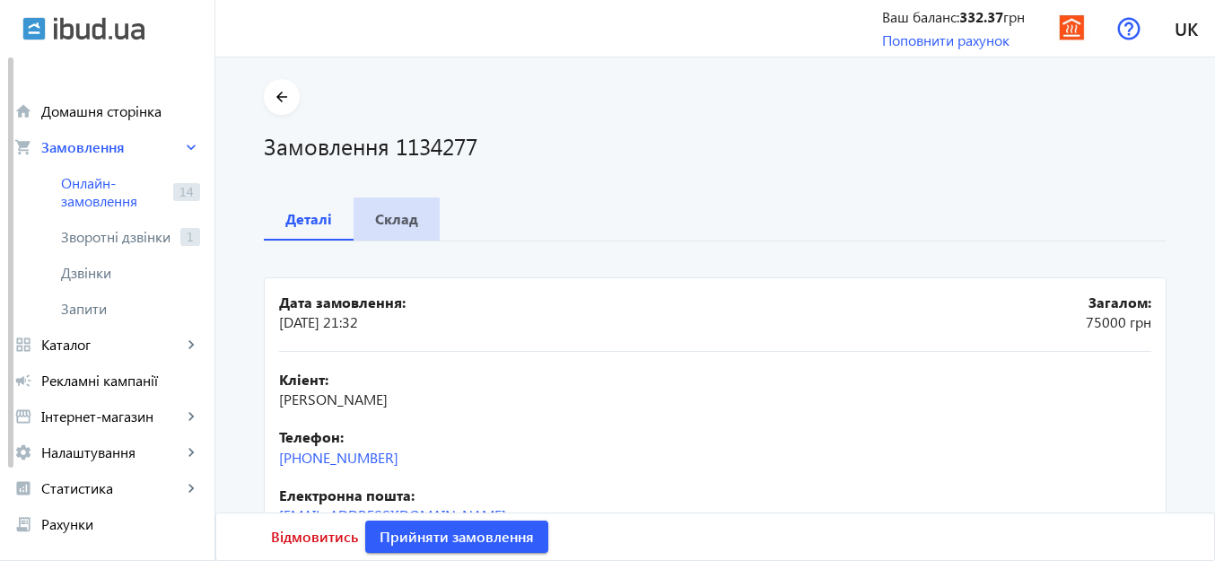
click at [394, 222] on b "Склад" at bounding box center [396, 219] width 43 height 14
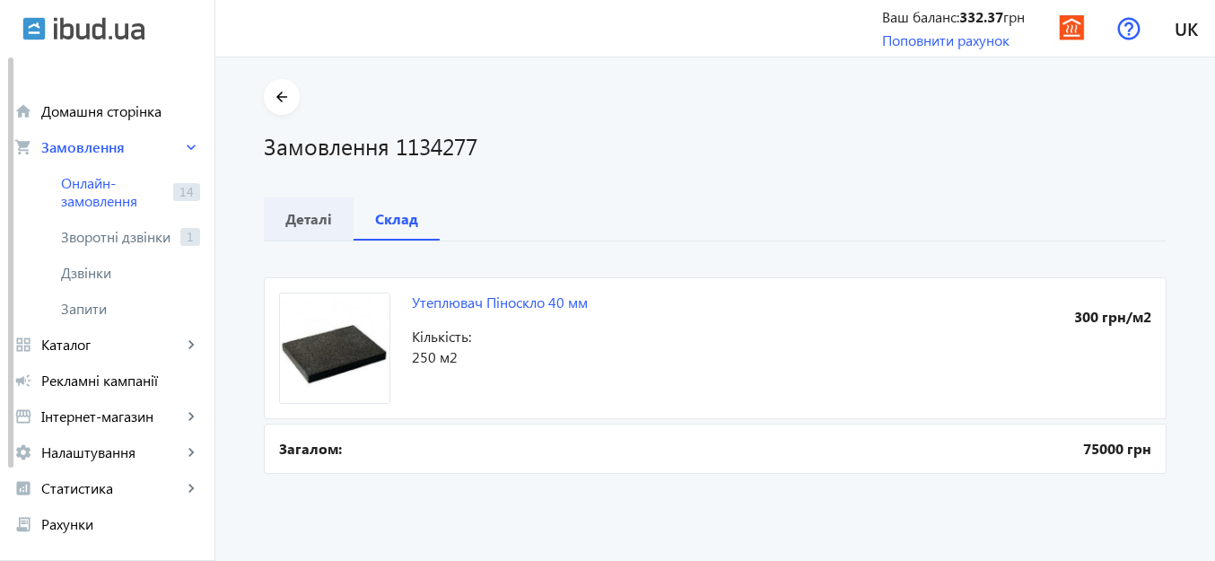
click at [306, 221] on b "Деталі" at bounding box center [308, 219] width 47 height 14
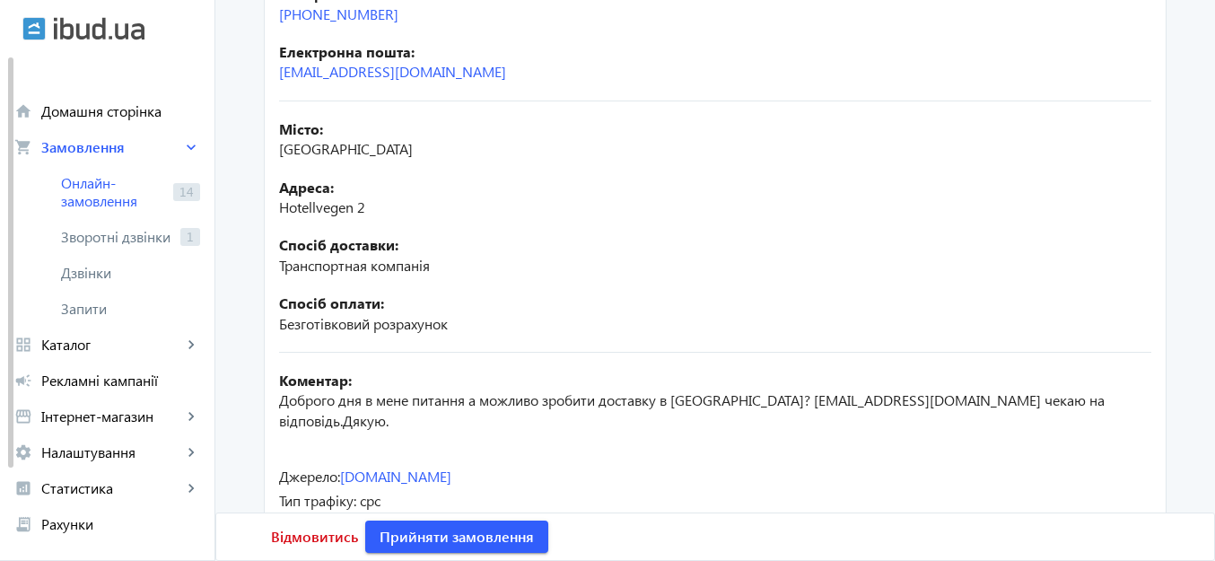
scroll to position [495, 0]
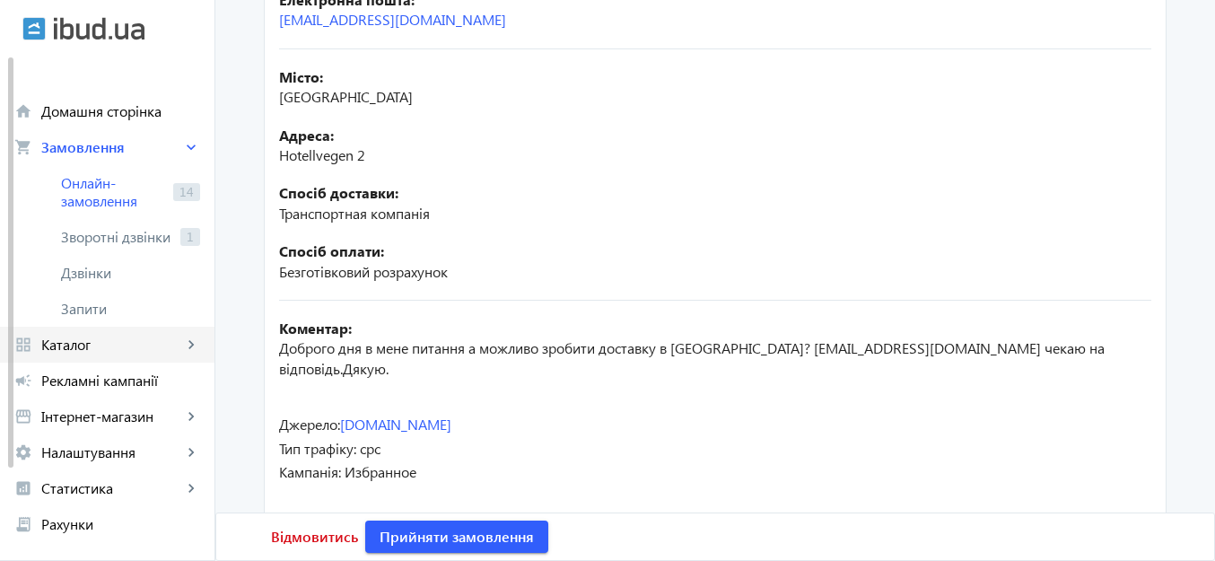
click at [79, 342] on span "Каталог" at bounding box center [111, 345] width 141 height 18
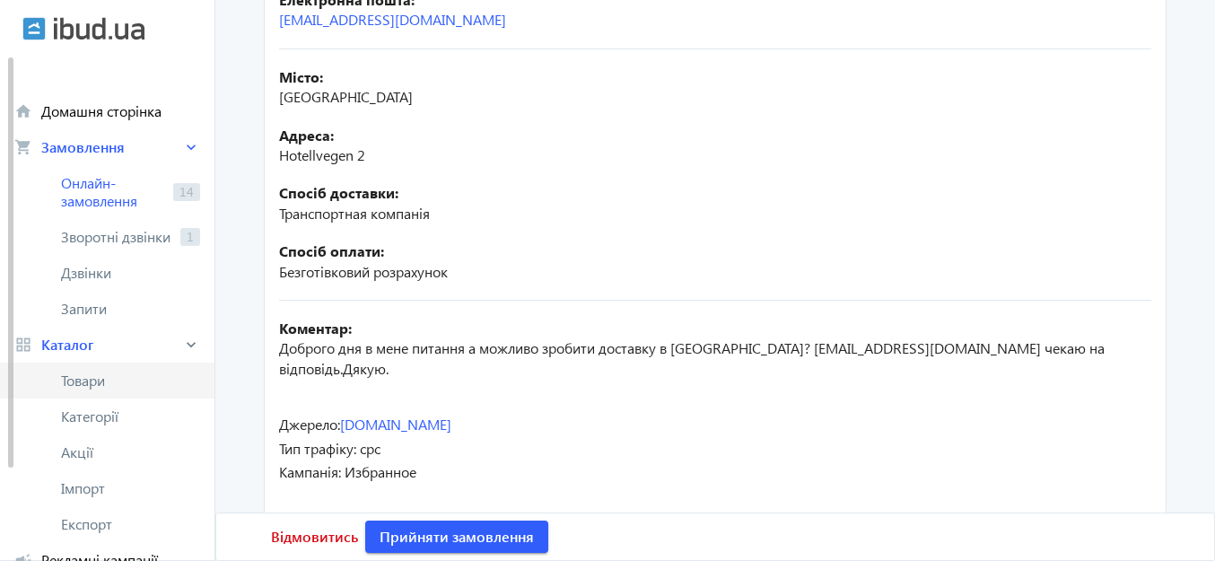
click at [80, 371] on span "Товари" at bounding box center [130, 380] width 139 height 18
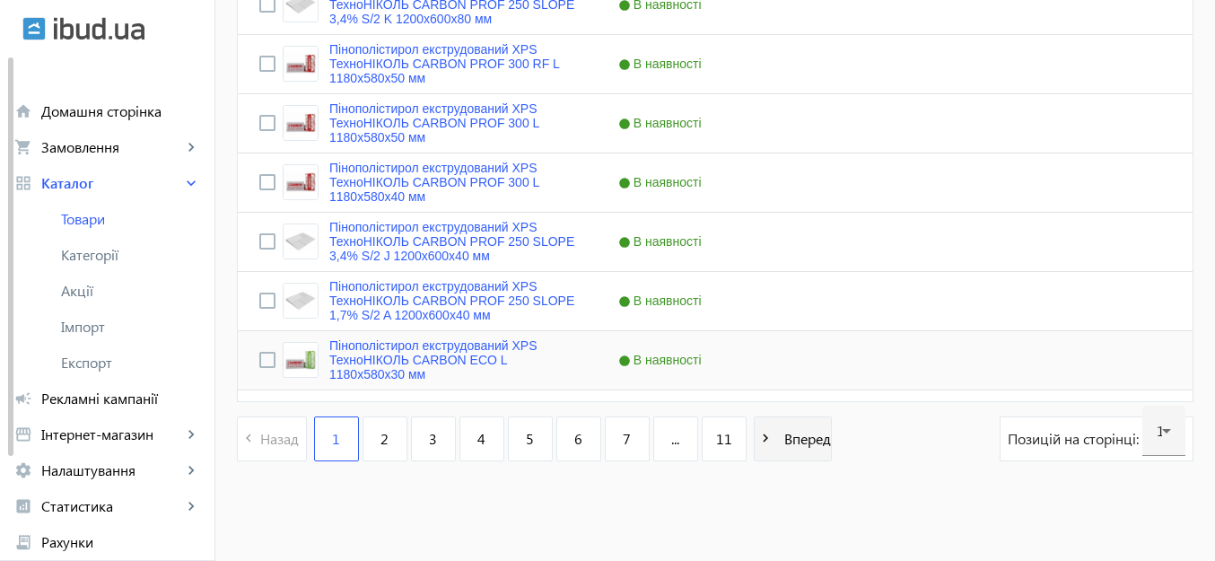
scroll to position [7184, 0]
click at [716, 440] on span "11" at bounding box center [724, 438] width 16 height 20
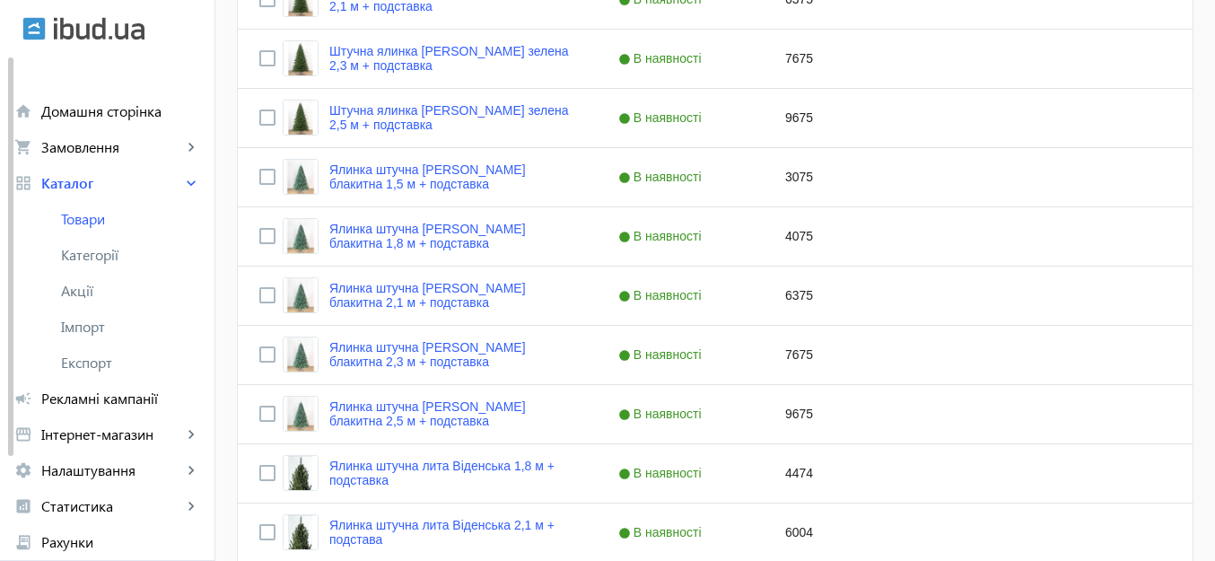
scroll to position [1166, 0]
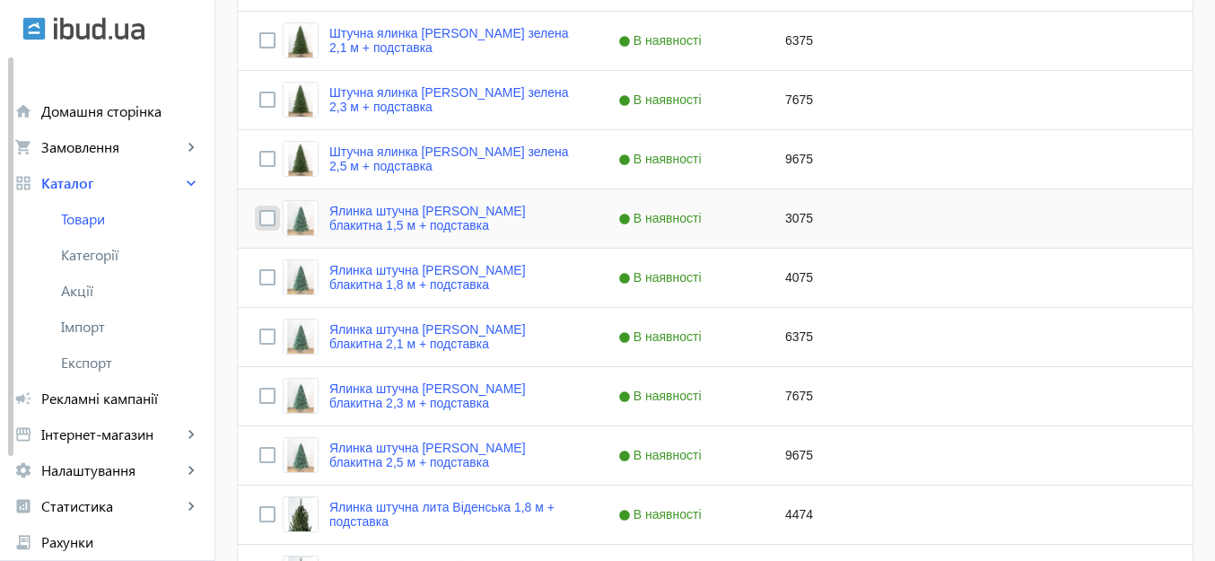
click at [260, 216] on input "Press Space to toggle row selection (unchecked)" at bounding box center [267, 218] width 16 height 16
checkbox input "true"
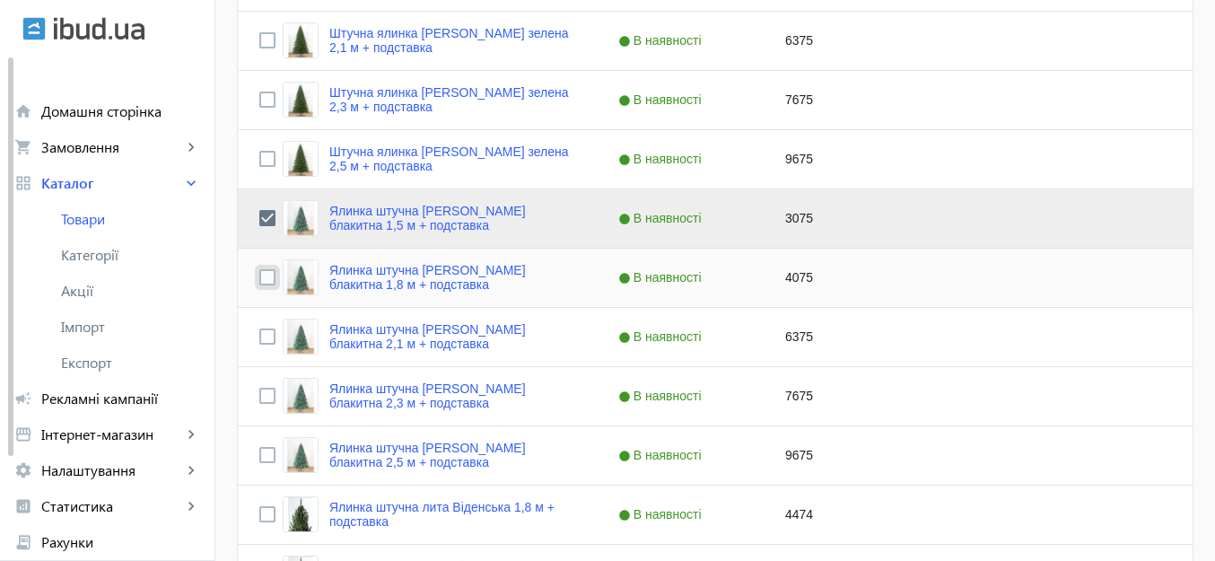
click at [259, 275] on input "Press Space to toggle row selection (unchecked)" at bounding box center [267, 277] width 16 height 16
checkbox input "true"
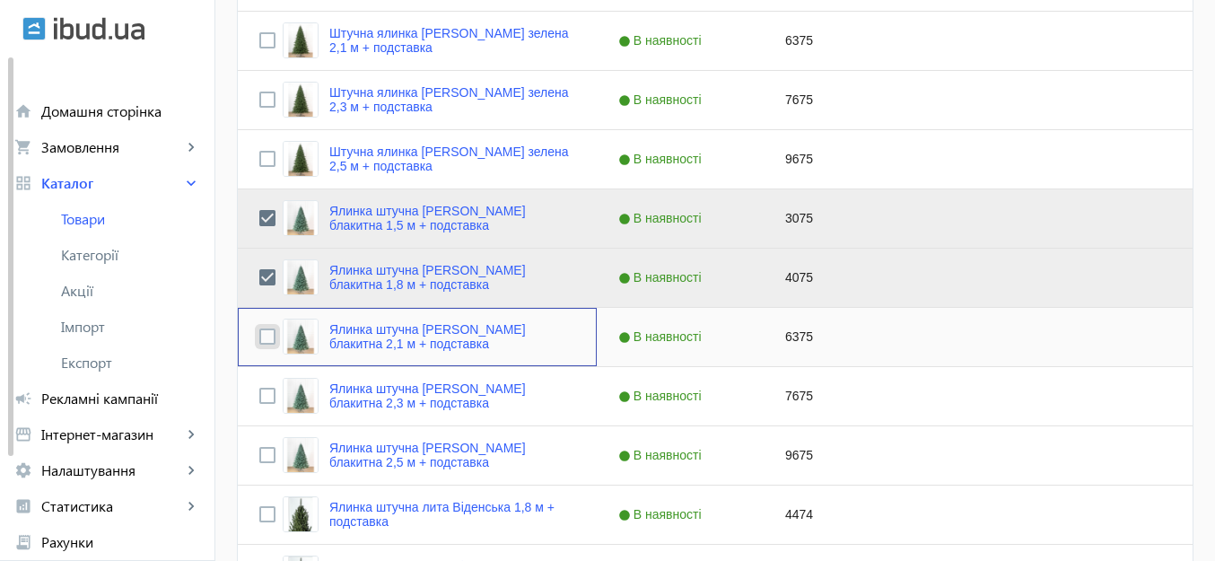
click at [259, 333] on input "Press Space to toggle row selection (unchecked)" at bounding box center [267, 336] width 16 height 16
checkbox input "true"
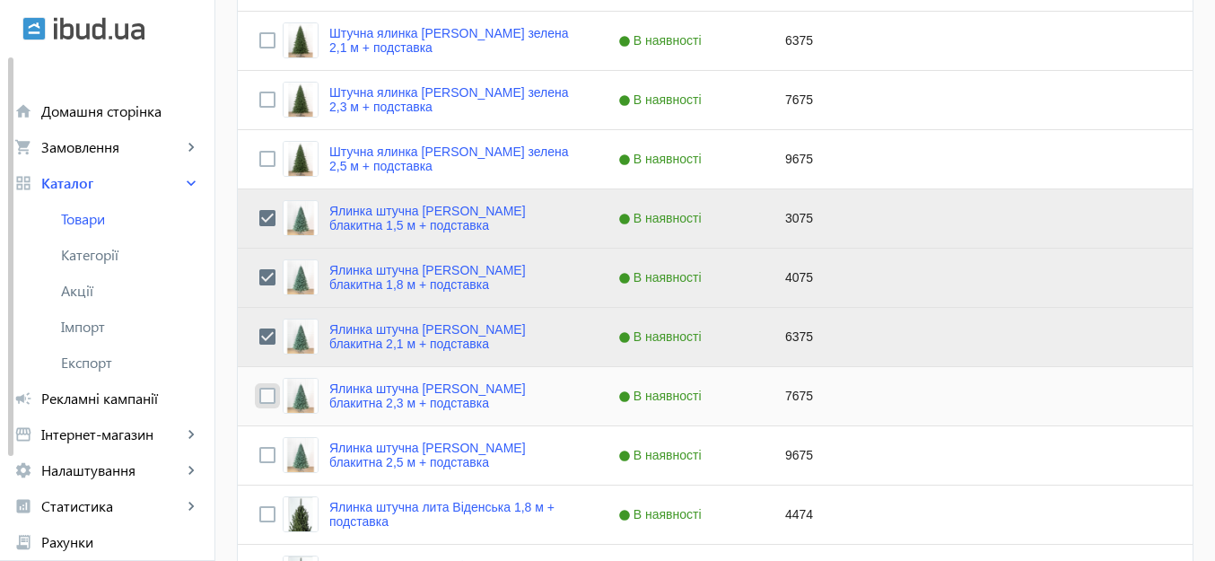
click at [259, 395] on input "Press Space to toggle row selection (unchecked)" at bounding box center [267, 396] width 16 height 16
checkbox input "true"
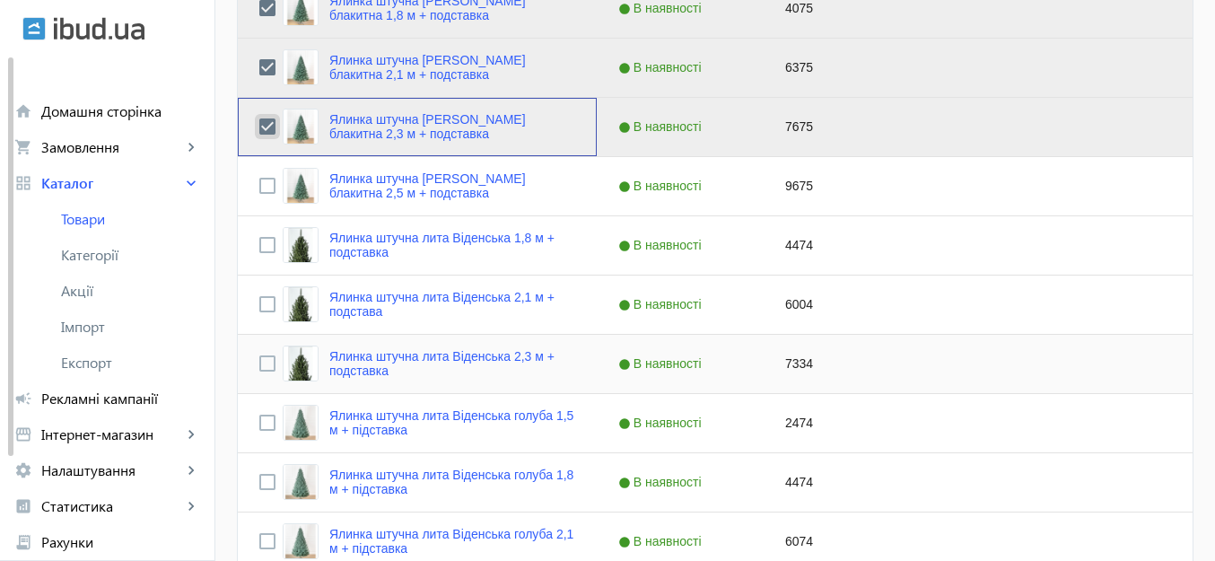
scroll to position [987, 0]
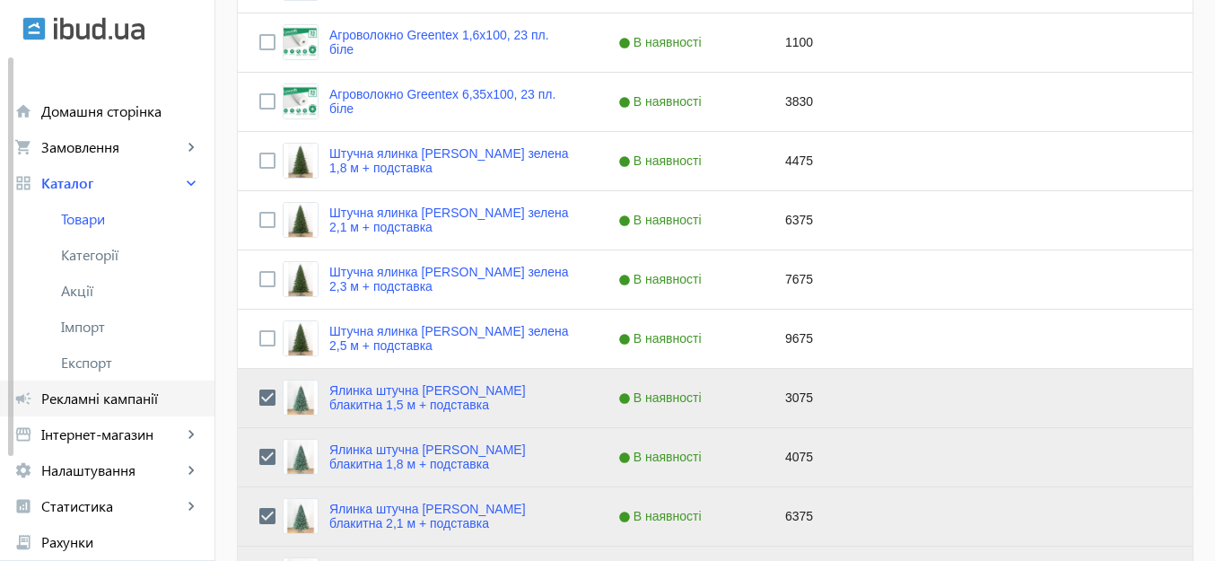
click at [81, 393] on span "Рекламні кампанії" at bounding box center [120, 398] width 159 height 18
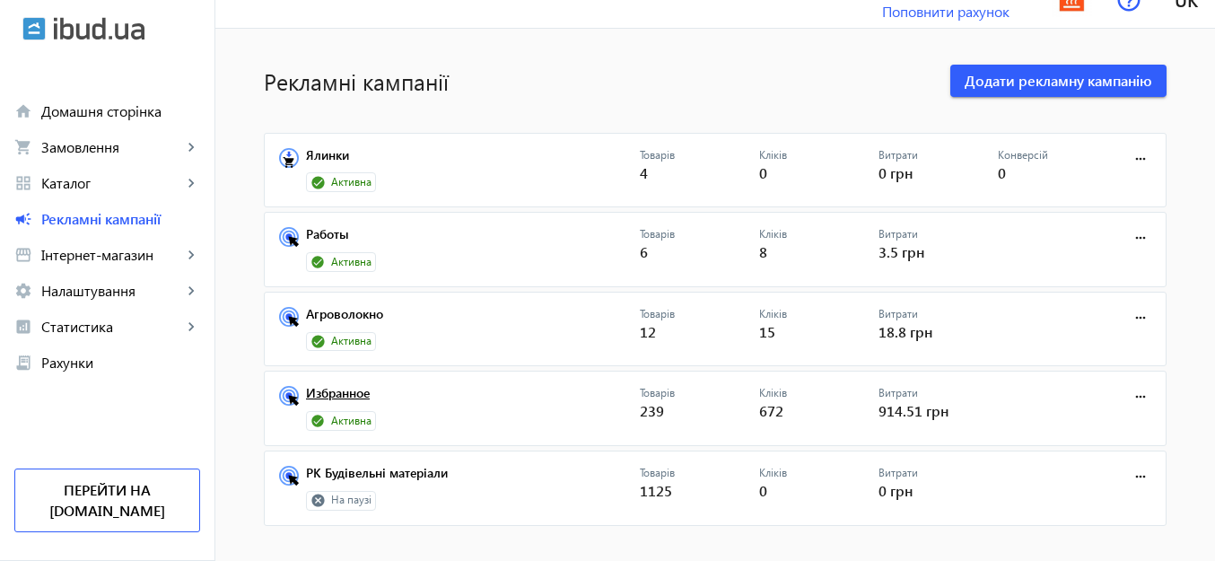
scroll to position [44, 0]
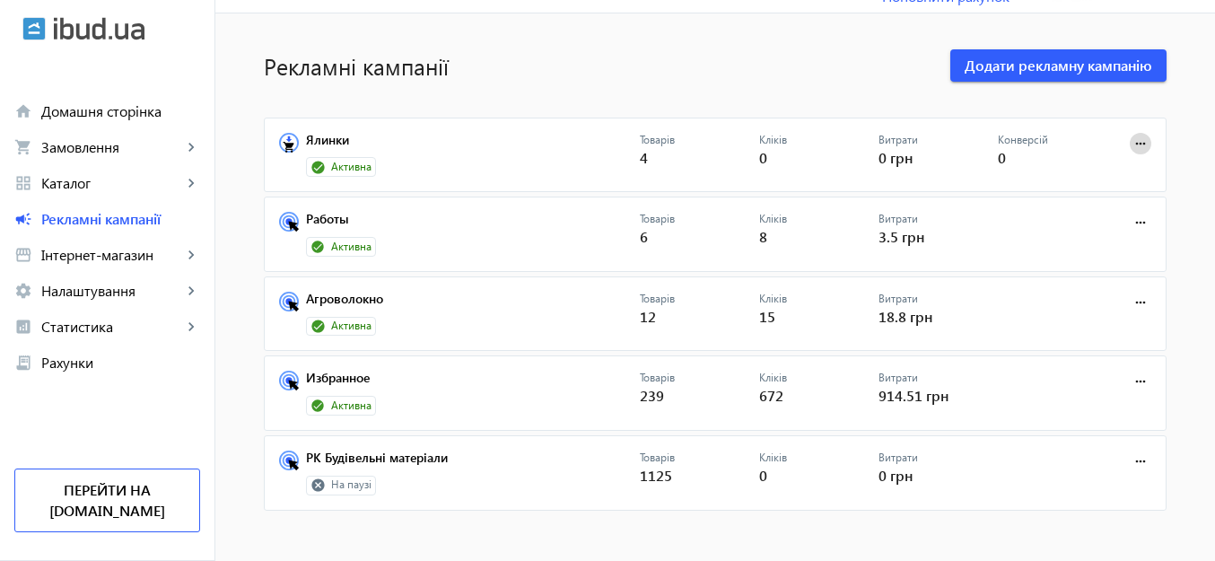
click at [1130, 144] on mat-icon "more_horiz" at bounding box center [1140, 144] width 20 height 20
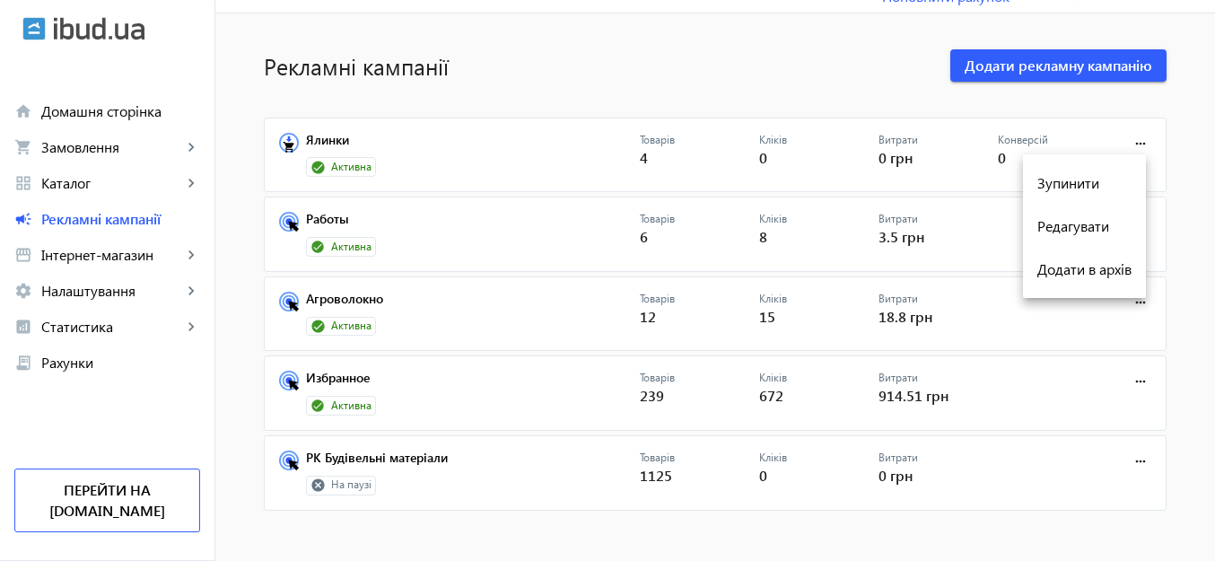
click at [471, 155] on div at bounding box center [607, 280] width 1215 height 561
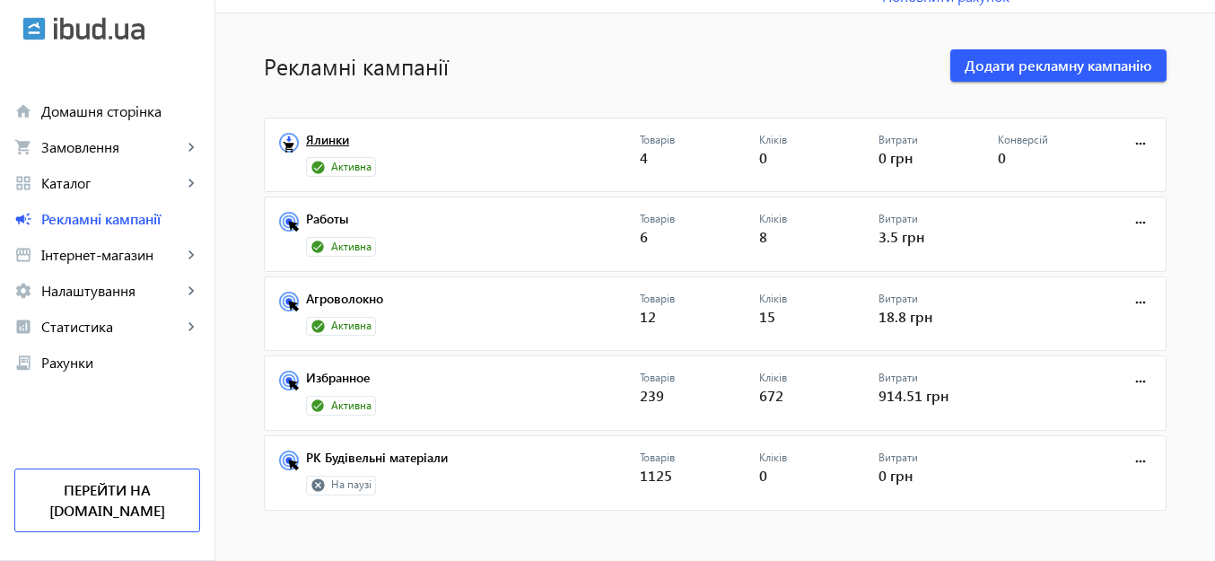
click at [316, 138] on link "Ялинки" at bounding box center [473, 145] width 334 height 25
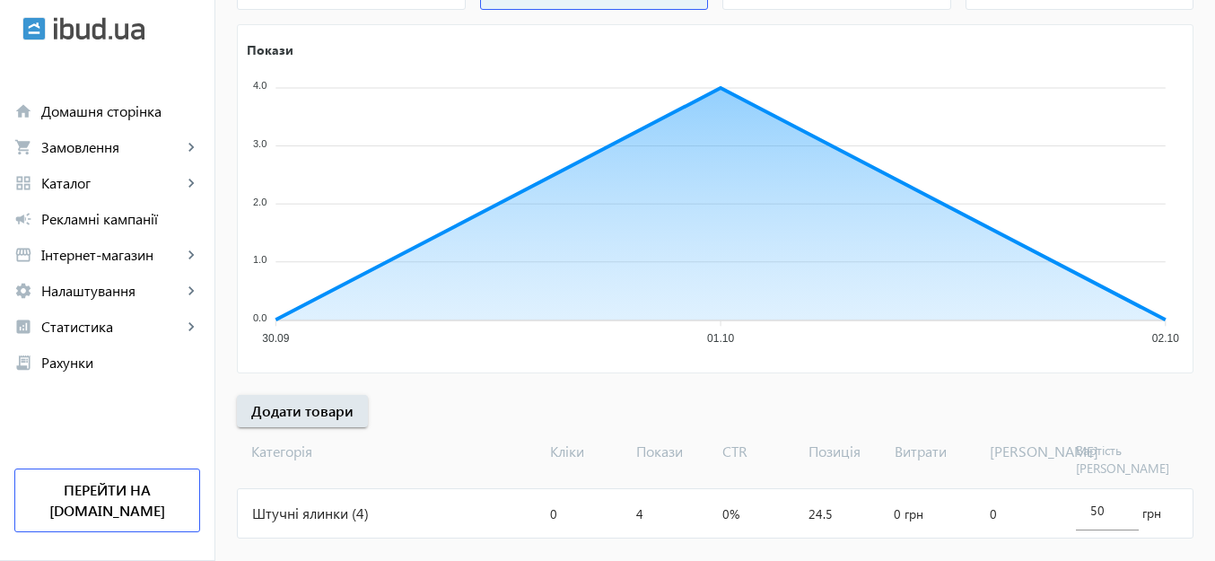
scroll to position [308, 0]
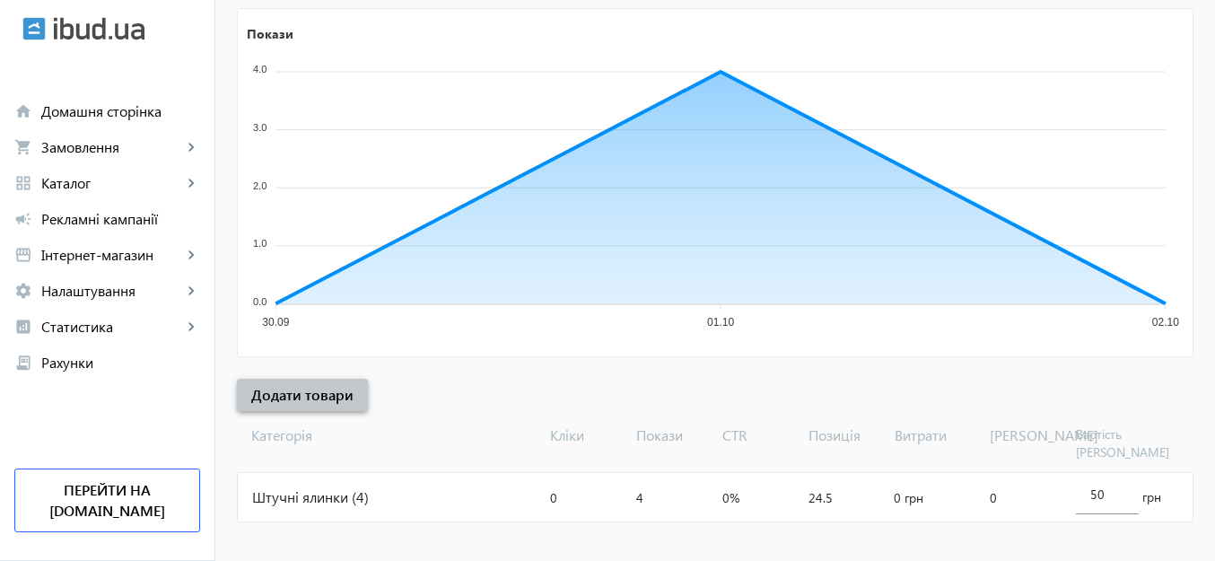
click at [328, 400] on span "Додати товари" at bounding box center [302, 395] width 102 height 20
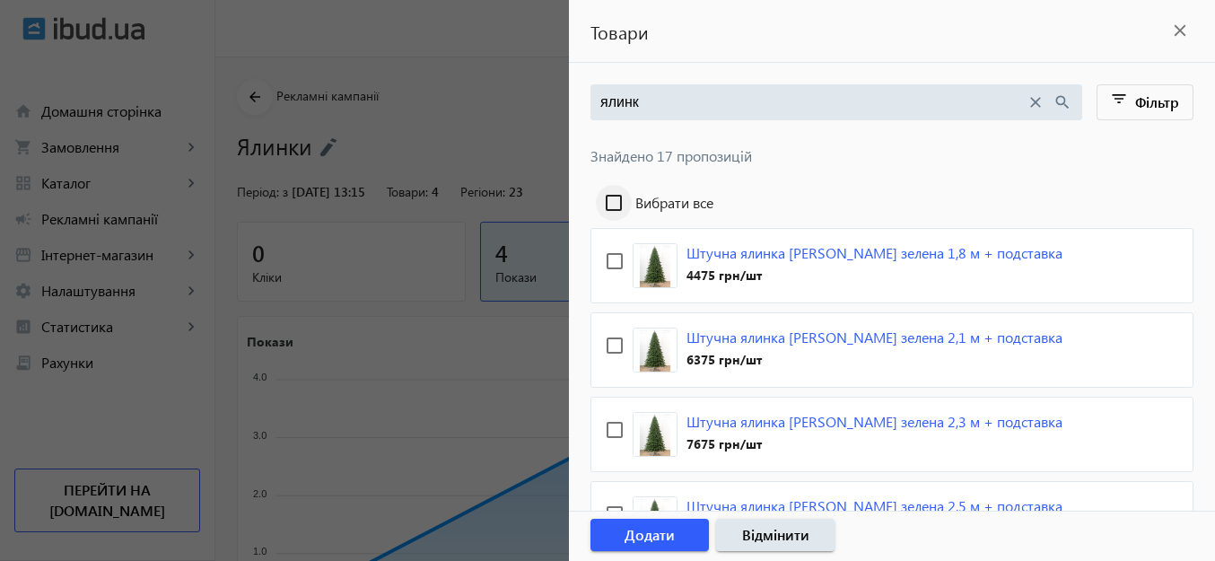
type input "ялинк"
click at [615, 199] on input "Вибрати все" at bounding box center [614, 203] width 36 height 36
checkbox input "true"
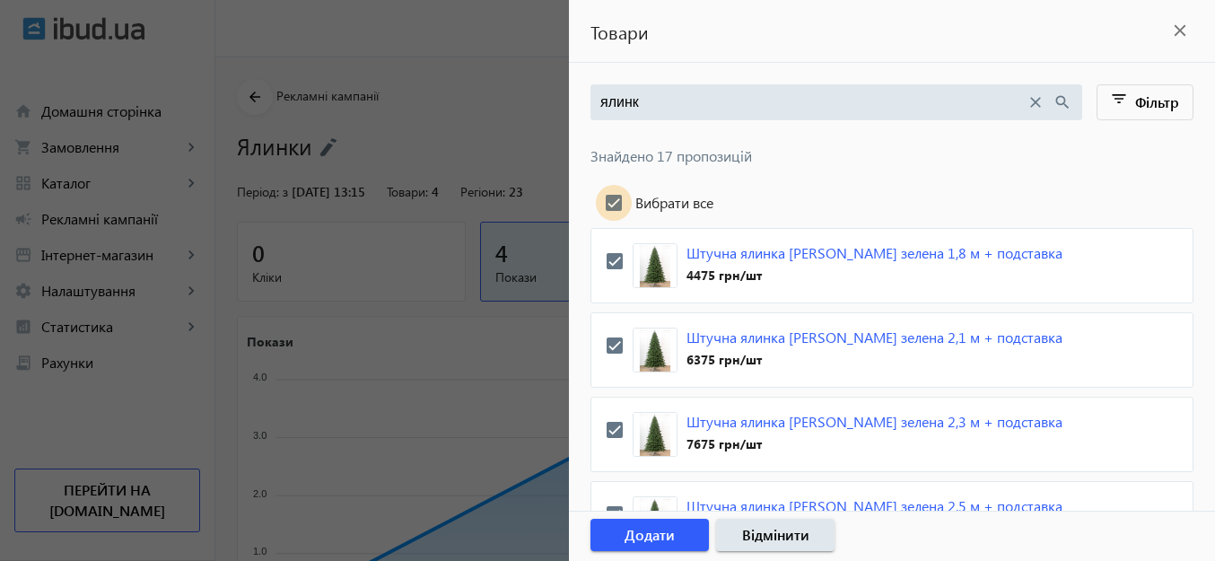
checkbox input "true"
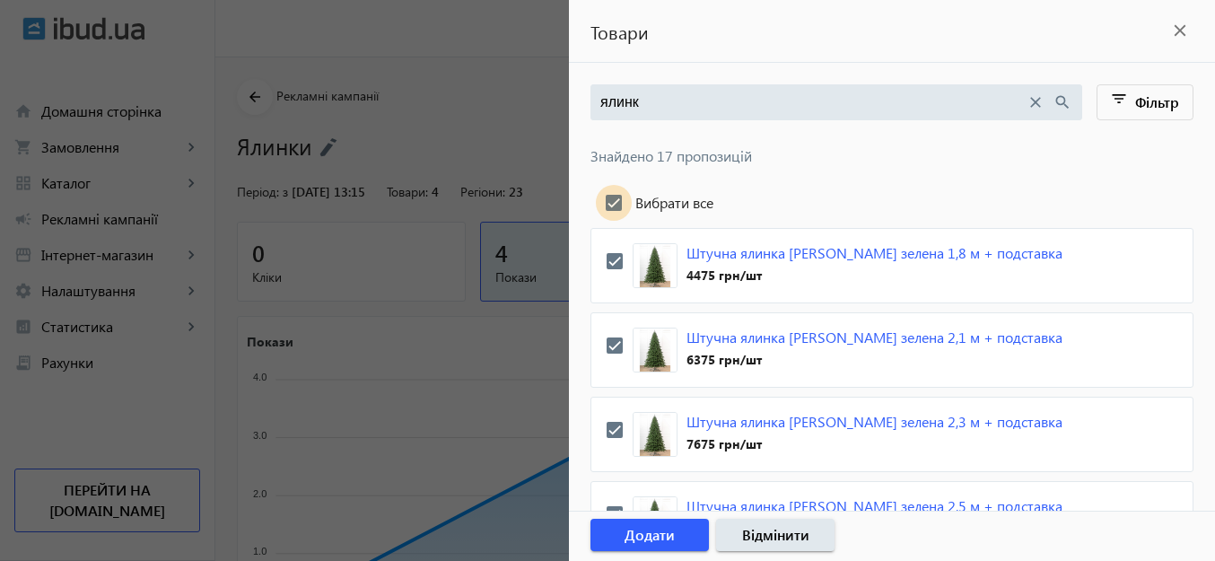
checkbox input "true"
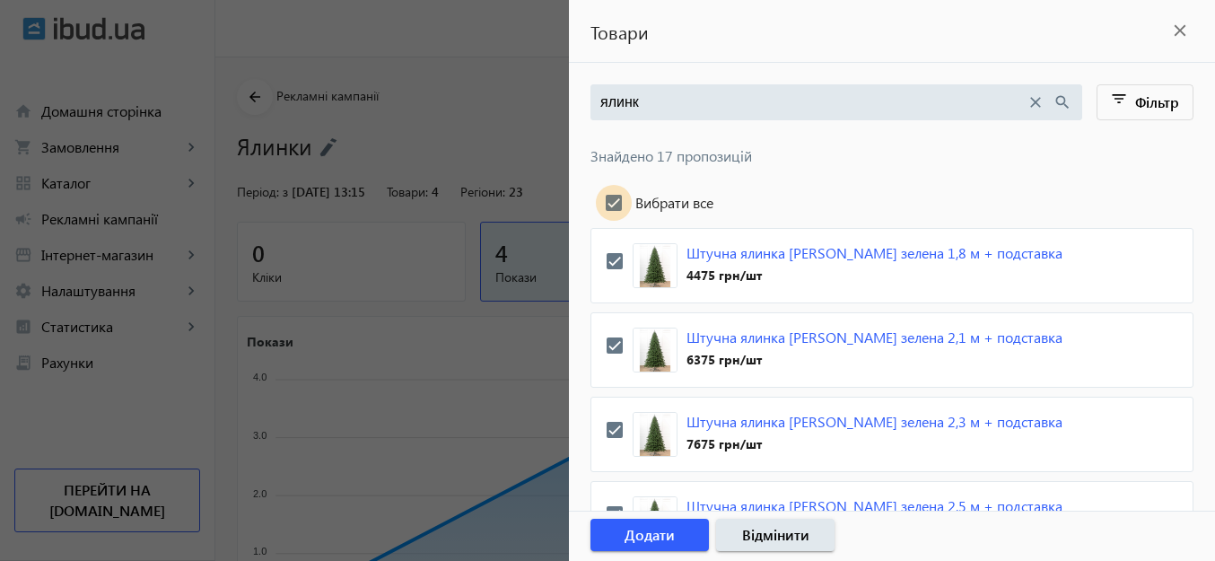
checkbox input "true"
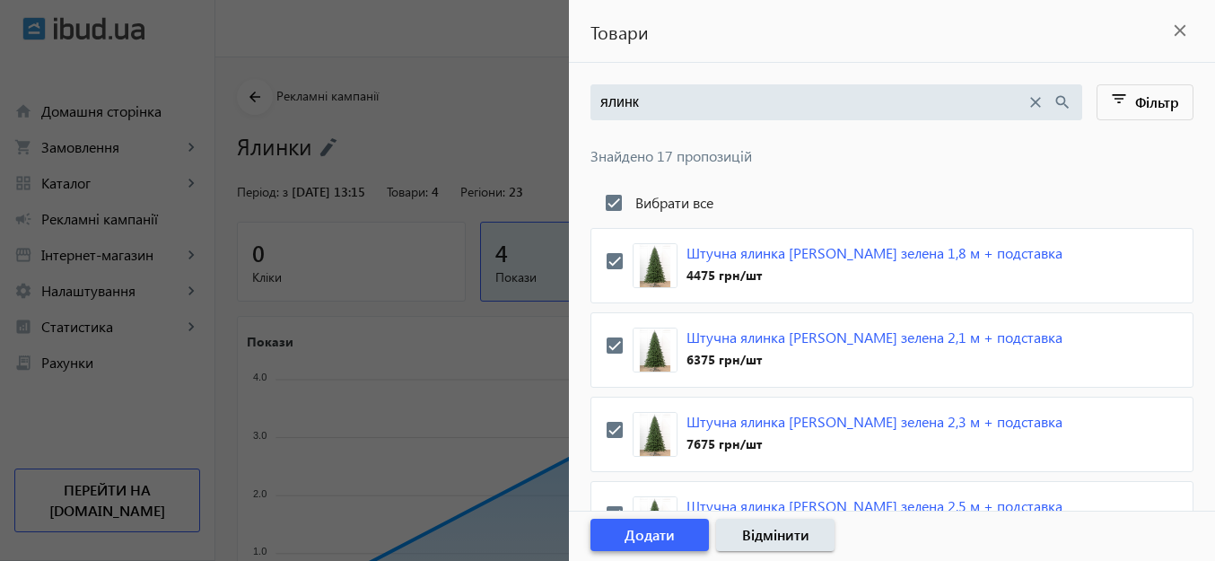
click at [660, 541] on span "Додати" at bounding box center [649, 535] width 50 height 20
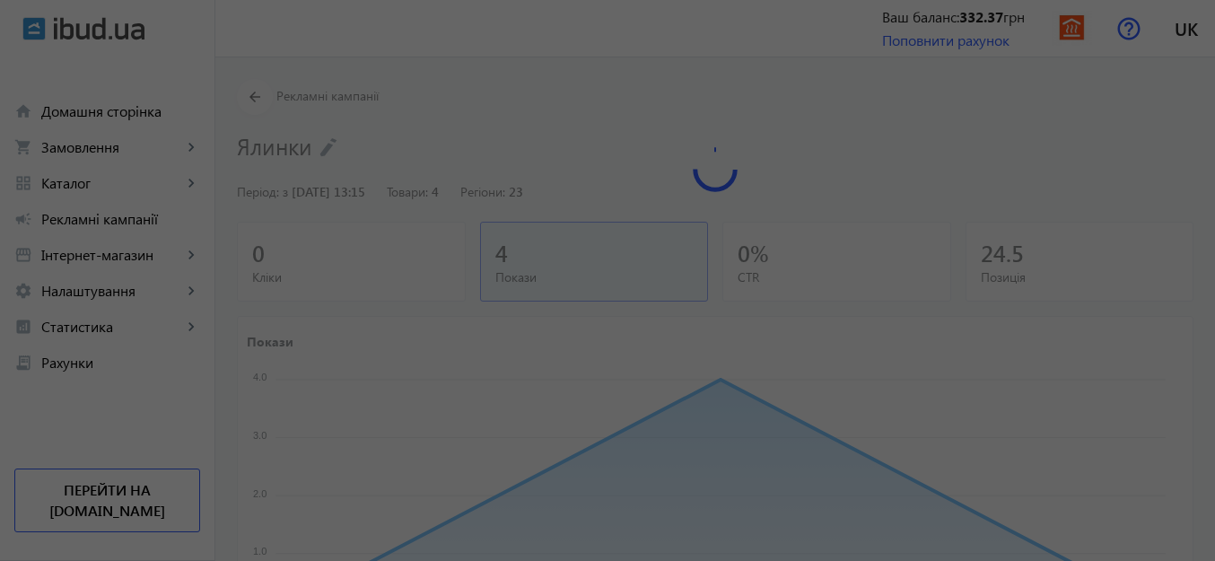
scroll to position [308, 0]
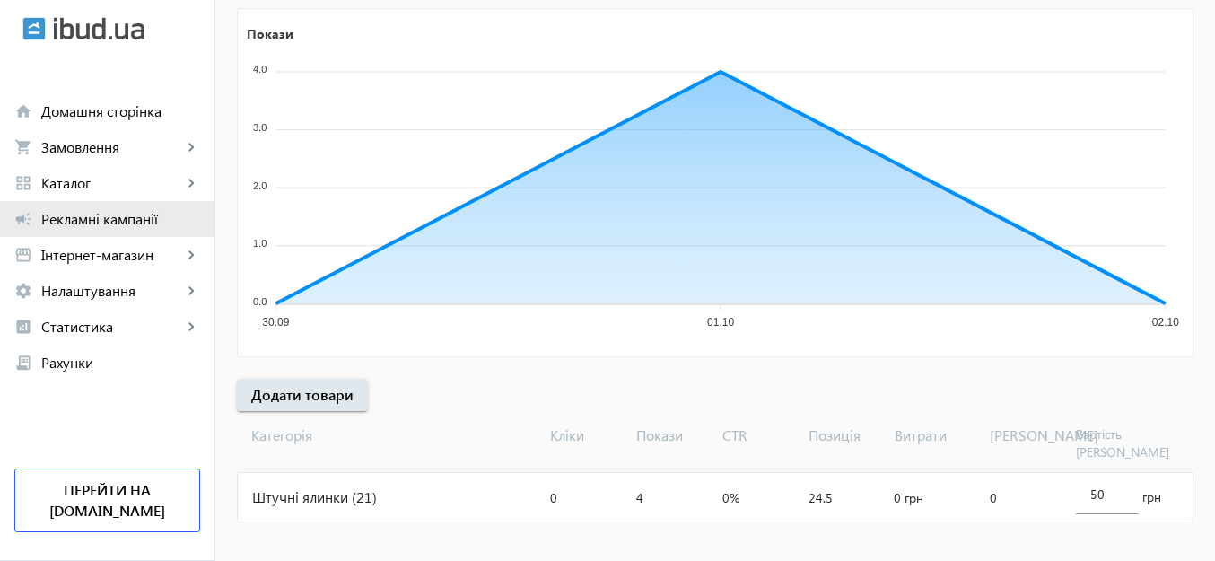
click at [120, 221] on span "Рекламні кампанії" at bounding box center [120, 219] width 159 height 18
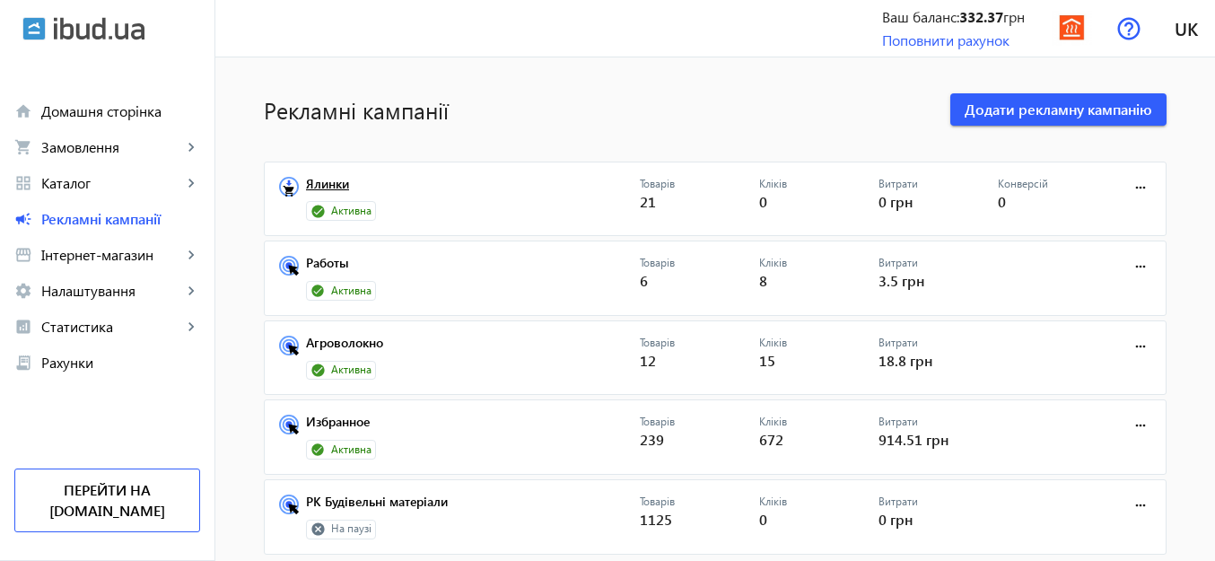
click at [328, 177] on link "Ялинки" at bounding box center [473, 189] width 334 height 25
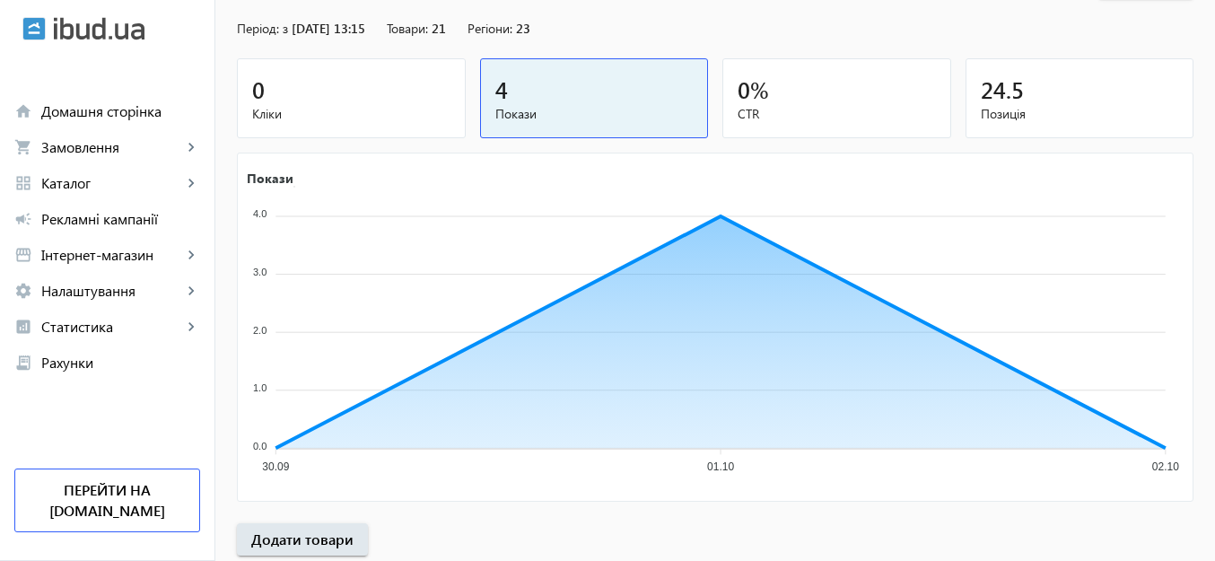
scroll to position [308, 0]
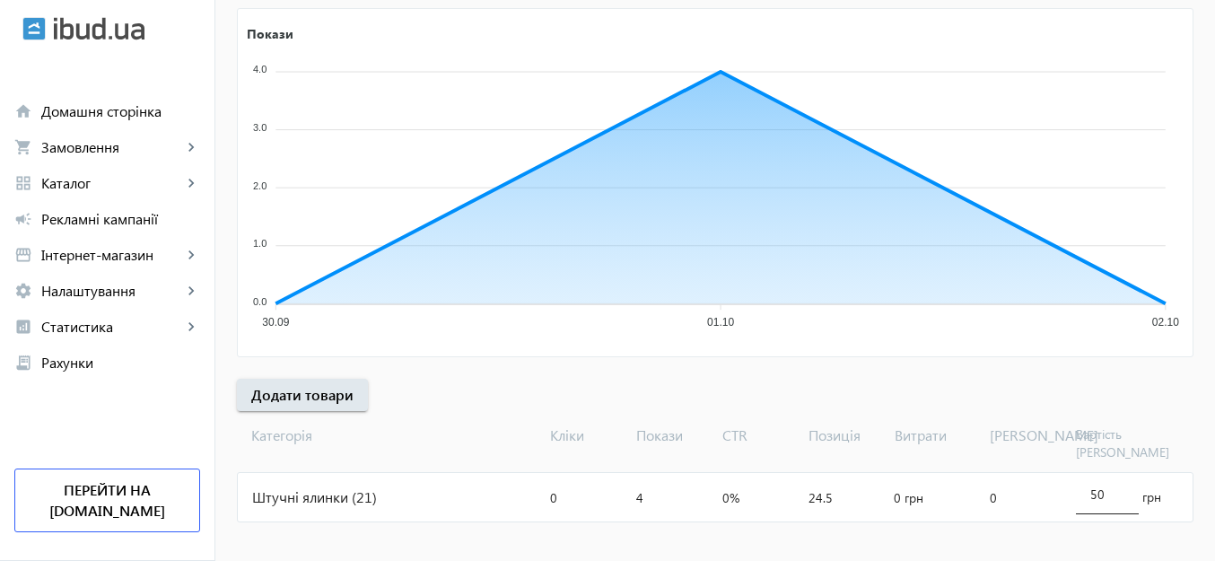
click at [1113, 485] on input "50" at bounding box center [1107, 493] width 34 height 17
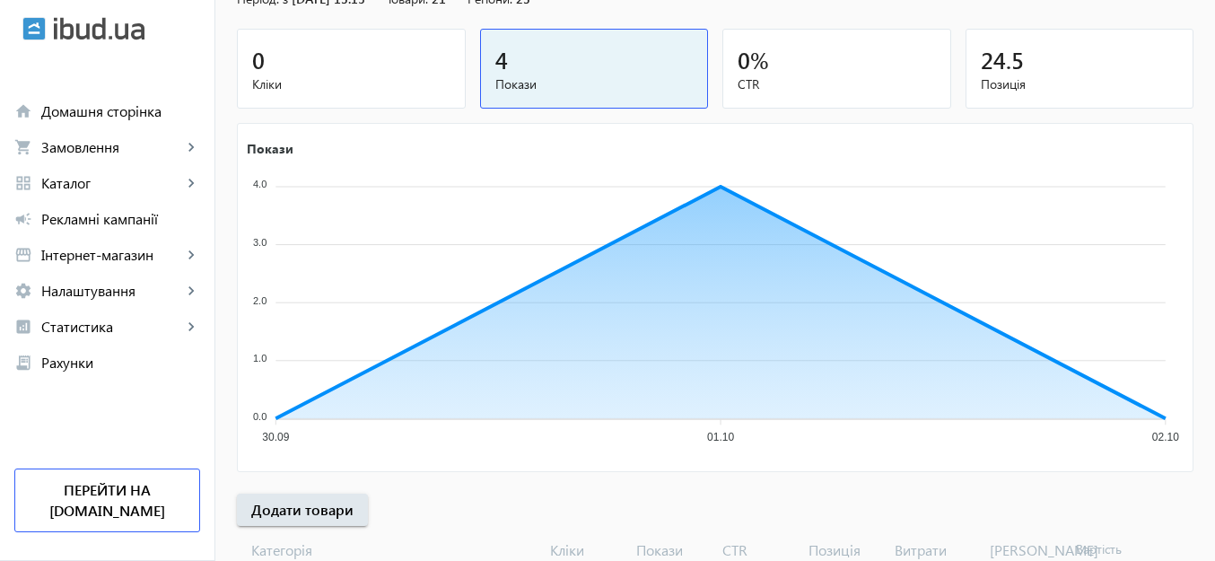
scroll to position [0, 0]
